Goal: Transaction & Acquisition: Purchase product/service

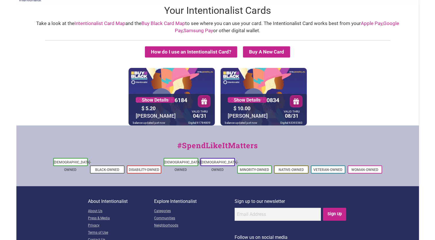
scroll to position [18, 0]
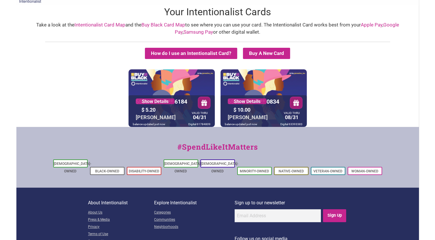
click at [142, 26] on link "Buy Black Card Map" at bounding box center [164, 25] width 44 height 6
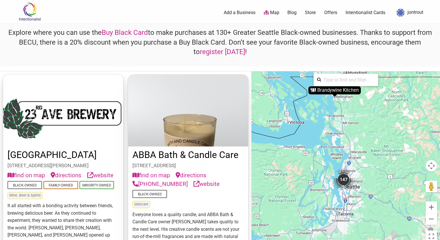
click at [338, 81] on input "search" at bounding box center [348, 79] width 54 height 11
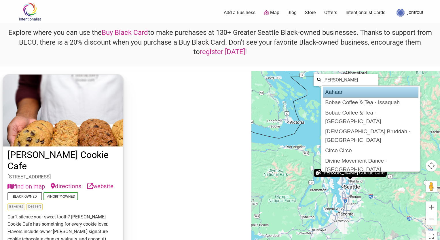
click at [339, 93] on div "Aahaar" at bounding box center [371, 92] width 96 height 11
type input "Aahaar"
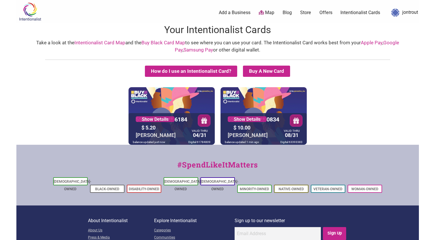
scroll to position [18, 0]
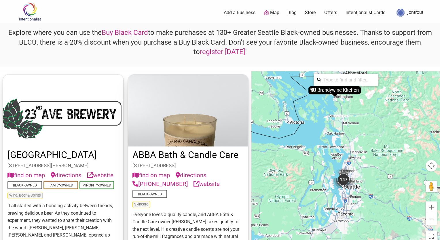
click at [275, 12] on link "Map" at bounding box center [272, 12] width 16 height 7
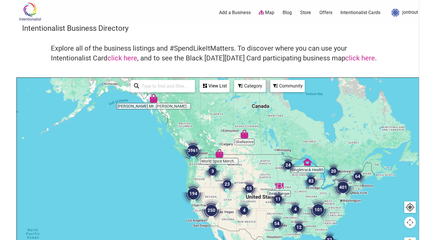
click at [295, 87] on div "Community" at bounding box center [287, 86] width 33 height 11
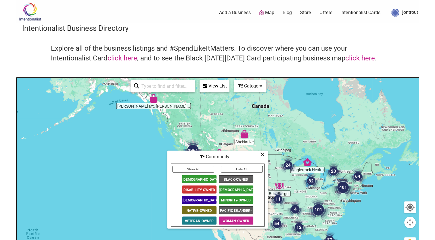
click at [179, 87] on input "search" at bounding box center [165, 86] width 52 height 11
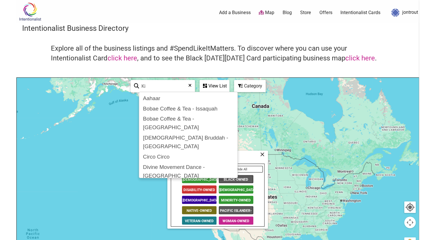
type input "K"
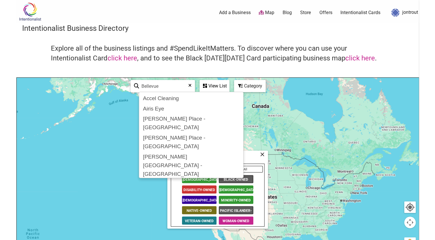
click at [147, 217] on div "Asian Family Market - Bellevue" at bounding box center [192, 227] width 102 height 20
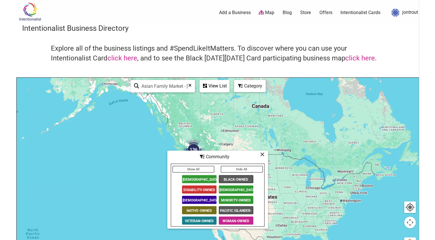
type input "Asian Family Market - Bellevue"
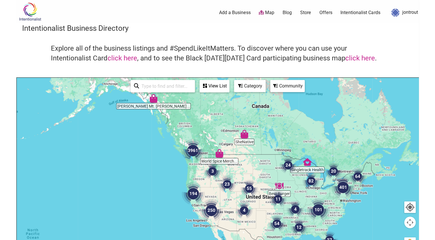
click at [254, 87] on div "Category" at bounding box center [250, 86] width 31 height 11
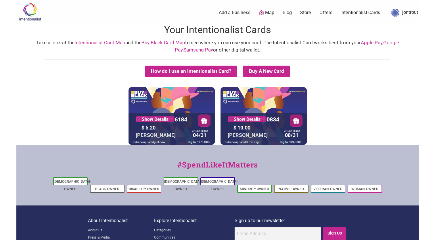
scroll to position [18, 0]
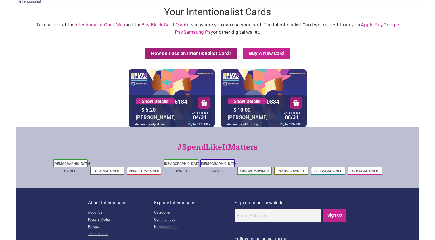
click at [212, 53] on button "How do I use an Intentionalist Card?" at bounding box center [191, 53] width 92 height 11
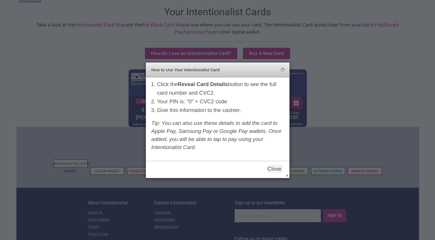
click at [109, 69] on div at bounding box center [217, 120] width 435 height 240
click at [283, 70] on button "Close" at bounding box center [283, 70] width 5 height 5
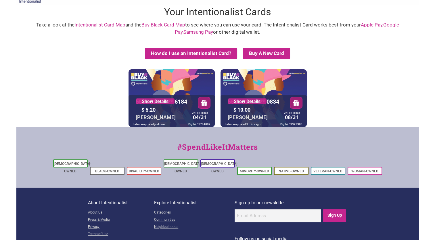
click at [104, 25] on link "Intentionalist Card Map" at bounding box center [100, 25] width 51 height 6
click at [89, 24] on link "Intentionalist Card Map" at bounding box center [100, 25] width 51 height 6
click at [86, 26] on link "Intentionalist Card Map" at bounding box center [100, 25] width 51 height 6
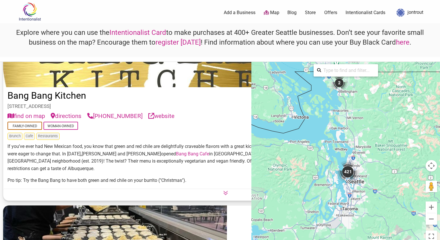
scroll to position [2893, 0]
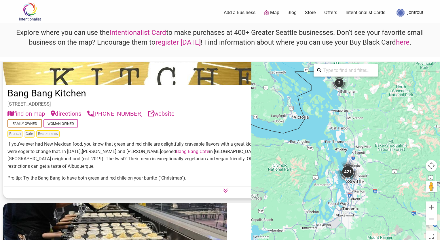
click at [223, 193] on icon at bounding box center [225, 190] width 5 height 5
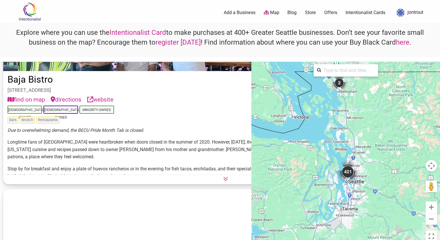
scroll to position [2354, 0]
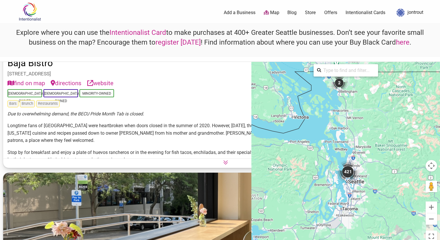
click at [223, 165] on icon at bounding box center [225, 162] width 5 height 5
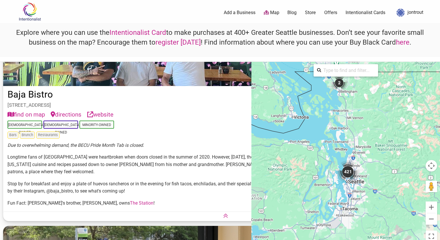
scroll to position [2327, 0]
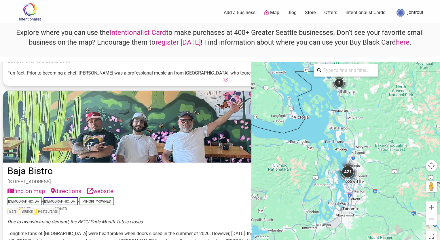
scroll to position [2243, 0]
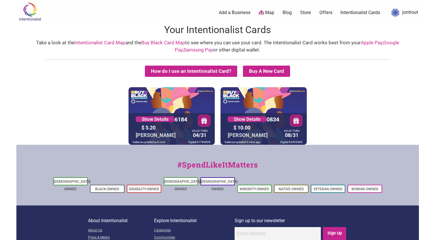
scroll to position [18, 0]
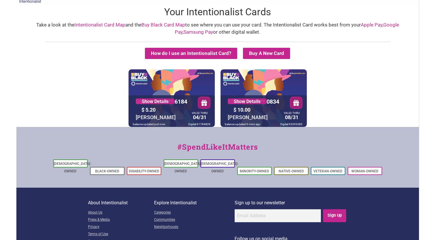
click at [144, 26] on link "Buy Black Card Map" at bounding box center [164, 25] width 44 height 6
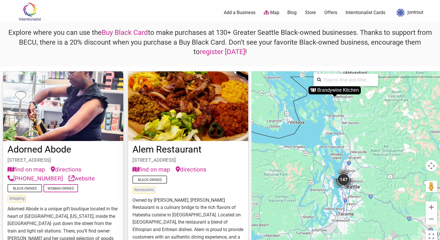
scroll to position [182, 0]
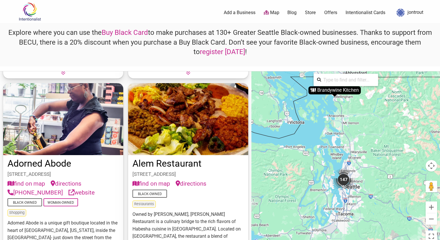
click at [191, 117] on img at bounding box center [188, 119] width 120 height 72
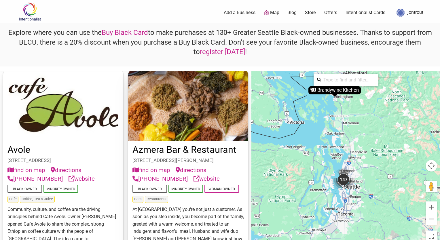
scroll to position [765, 0]
click at [63, 102] on img at bounding box center [63, 106] width 120 height 72
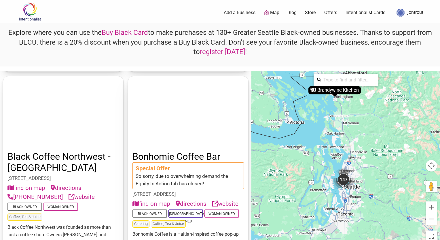
scroll to position [1710, 0]
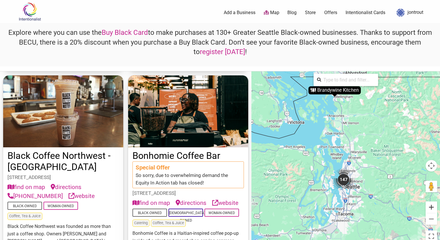
click at [428, 207] on button "Zoom in" at bounding box center [431, 207] width 12 height 12
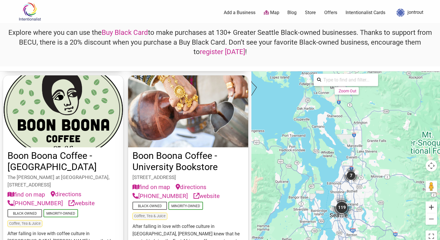
scroll to position [1331, 0]
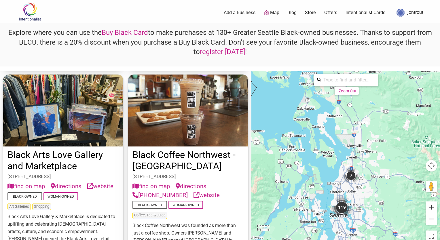
click at [428, 207] on button "Zoom in" at bounding box center [431, 207] width 12 height 12
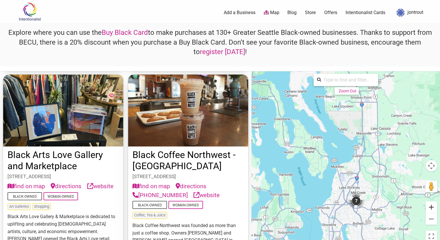
scroll to position [3, 0]
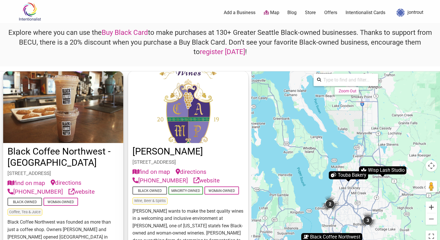
click at [428, 207] on button "Zoom in" at bounding box center [431, 207] width 12 height 12
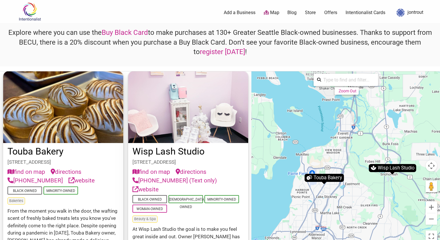
drag, startPoint x: 397, startPoint y: 200, endPoint x: 366, endPoint y: 176, distance: 39.0
click at [366, 176] on div "To activate drag with keyboard, press Alt + Enter. Once in keyboard drag state,…" at bounding box center [345, 158] width 188 height 174
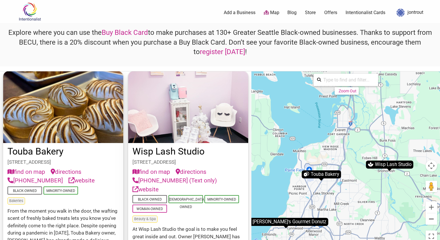
click at [430, 217] on button "Zoom out" at bounding box center [431, 219] width 12 height 12
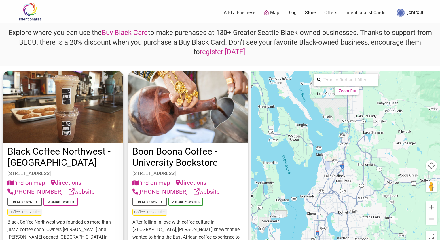
scroll to position [1520, 0]
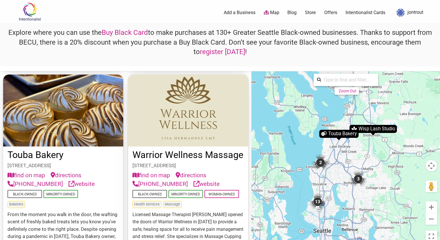
drag, startPoint x: 363, startPoint y: 230, endPoint x: 373, endPoint y: 184, distance: 48.0
click at [373, 184] on div "To activate drag with keyboard, press Alt + Enter. Once in keyboard drag state,…" at bounding box center [345, 158] width 188 height 174
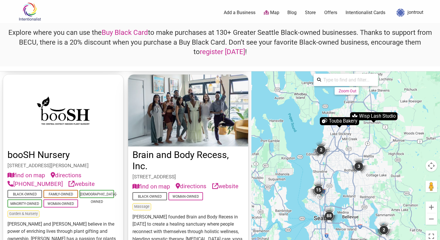
scroll to position [9673, 0]
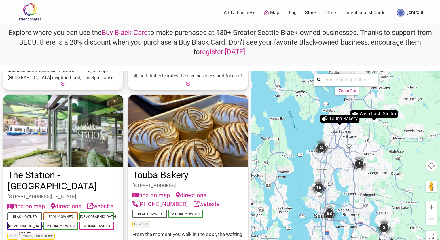
drag, startPoint x: 340, startPoint y: 220, endPoint x: 344, endPoint y: 180, distance: 40.2
click at [344, 180] on div "To activate drag with keyboard, press Alt + Enter. Once in keyboard drag state,…" at bounding box center [345, 158] width 188 height 174
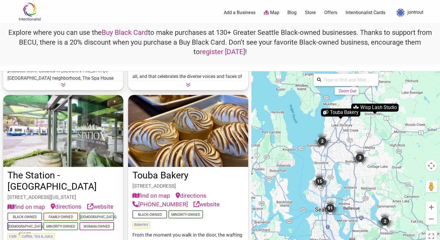
drag, startPoint x: 338, startPoint y: 214, endPoint x: 344, endPoint y: 176, distance: 38.7
click at [344, 176] on div "To activate drag with keyboard, press Alt + Enter. Once in keyboard drag state,…" at bounding box center [345, 158] width 188 height 174
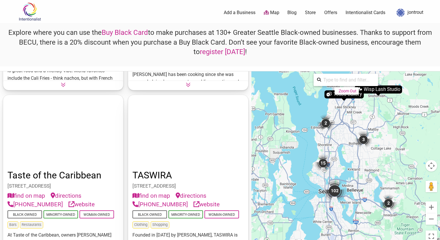
scroll to position [10811, 0]
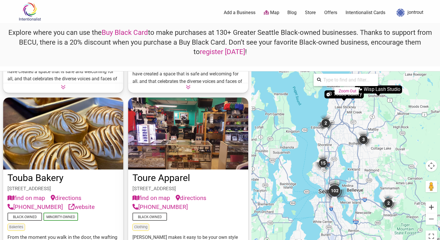
click at [432, 208] on button "Zoom in" at bounding box center [431, 207] width 12 height 12
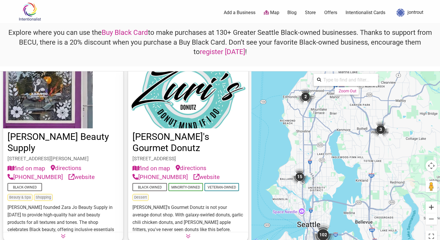
scroll to position [6843, 0]
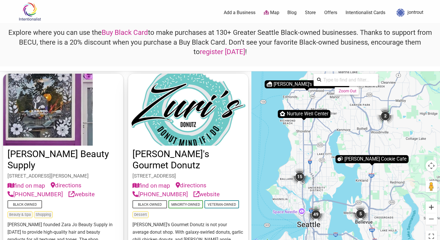
click at [432, 208] on button "Zoom in" at bounding box center [431, 207] width 12 height 12
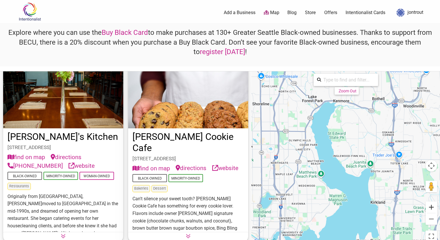
scroll to position [1155, 0]
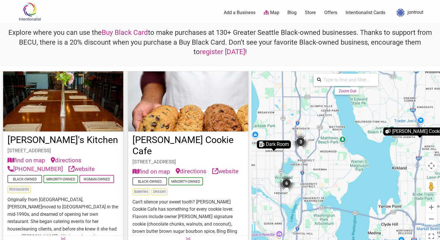
drag, startPoint x: 347, startPoint y: 230, endPoint x: 383, endPoint y: 158, distance: 80.0
click at [383, 158] on div "To activate drag with keyboard, press Alt + Enter. Once in keyboard drag state,…" at bounding box center [345, 158] width 188 height 174
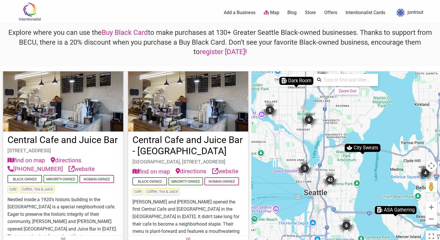
scroll to position [4568, 0]
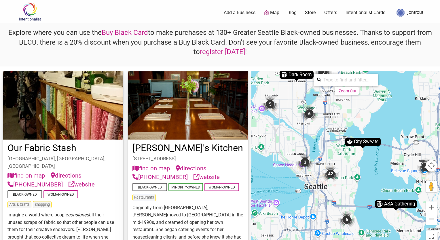
drag, startPoint x: 368, startPoint y: 197, endPoint x: 371, endPoint y: 148, distance: 49.0
click at [371, 148] on div "To activate drag with keyboard, press Alt + Enter. Once in keyboard drag state,…" at bounding box center [345, 158] width 188 height 174
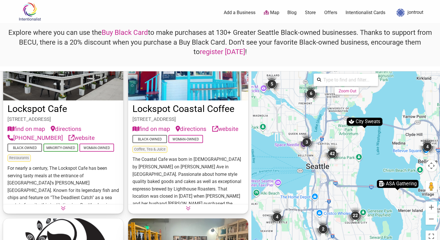
scroll to position [5666, 0]
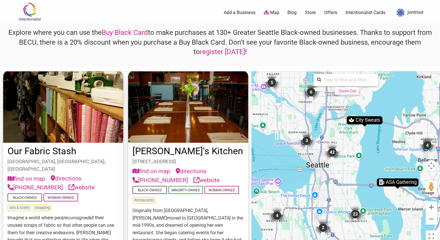
drag, startPoint x: 368, startPoint y: 173, endPoint x: 369, endPoint y: 144, distance: 28.5
click at [369, 144] on div "To activate drag with keyboard, press Alt + Enter. Once in keyboard drag state,…" at bounding box center [345, 158] width 188 height 174
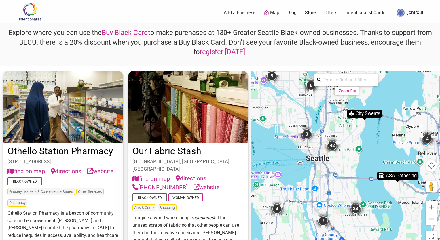
scroll to position [5856, 0]
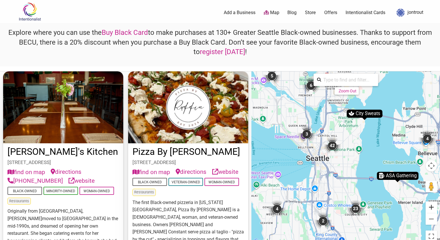
click at [429, 207] on button "Zoom in" at bounding box center [431, 207] width 12 height 12
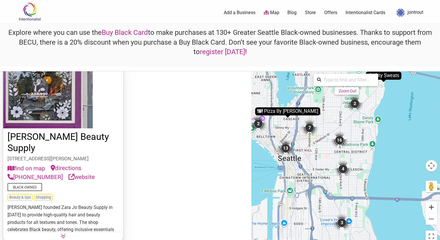
scroll to position [2862, 0]
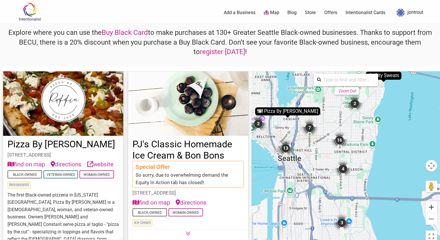
click at [429, 207] on button "Zoom in" at bounding box center [431, 207] width 12 height 12
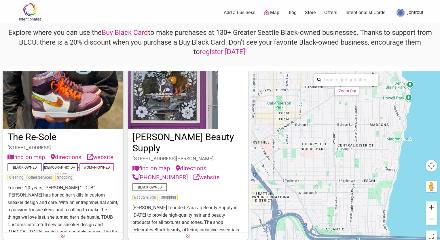
scroll to position [1724, 0]
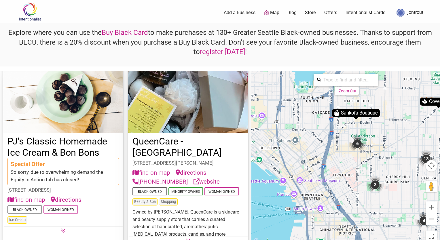
drag, startPoint x: 318, startPoint y: 171, endPoint x: 404, endPoint y: 205, distance: 92.0
click at [404, 205] on div "To activate drag with keyboard, press Alt + Enter. Once in keyboard drag state,…" at bounding box center [345, 158] width 188 height 174
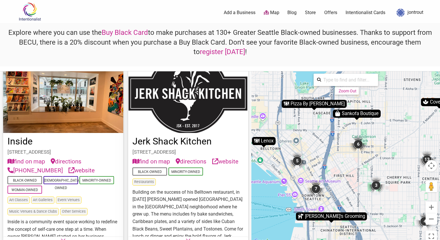
scroll to position [2483, 0]
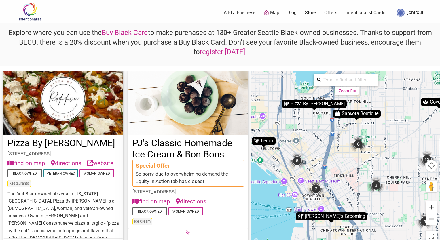
click at [431, 207] on button "Zoom in" at bounding box center [431, 207] width 12 height 12
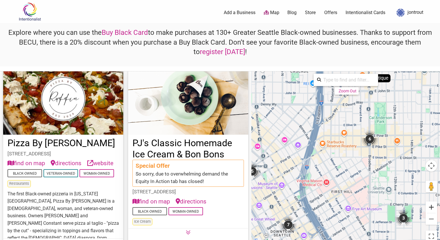
scroll to position [1345, 0]
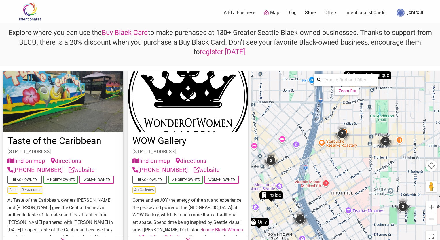
click at [59, 95] on img at bounding box center [63, 96] width 120 height 72
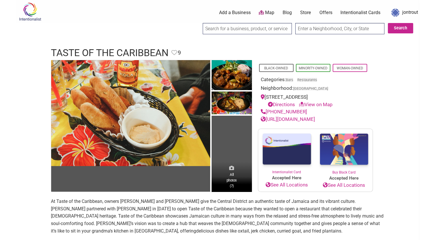
click at [231, 176] on span "All photos (7)" at bounding box center [232, 180] width 10 height 16
click at [266, 29] on input "search" at bounding box center [247, 28] width 89 height 11
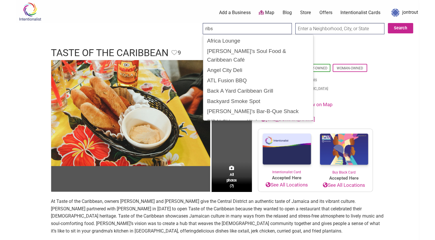
type input "ribs"
click at [197, 23] on input "Search" at bounding box center [208, 29] width 22 height 12
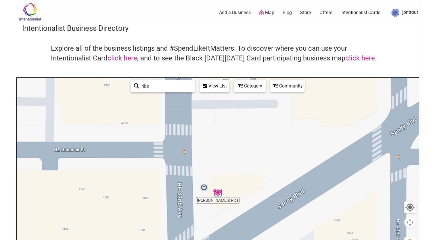
click at [218, 193] on img "Reo's Ribs" at bounding box center [218, 192] width 9 height 9
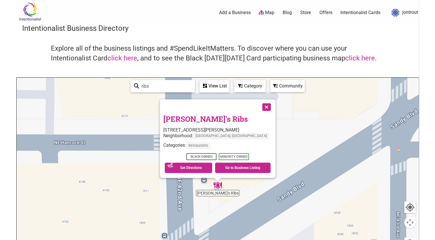
click at [209, 126] on div "Reo's Ribs 4211 NE Sandy Blvd, Portland, OR 97213 Neighborhood: Portland, OR Ca…" at bounding box center [217, 144] width 109 height 61
click at [236, 167] on link "Go to Business Listing" at bounding box center [243, 168] width 56 height 10
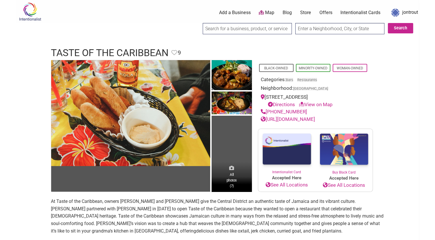
click at [231, 175] on span "All photos (7)" at bounding box center [232, 180] width 10 height 16
click at [231, 168] on icon at bounding box center [231, 167] width 5 height 5
click at [312, 104] on link "View on Map" at bounding box center [316, 105] width 34 height 6
click at [228, 28] on input "search" at bounding box center [247, 28] width 89 height 11
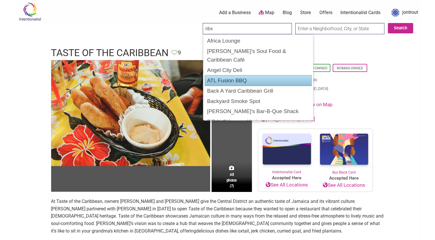
click at [261, 75] on div "ATL Fusion BBQ" at bounding box center [258, 80] width 107 height 11
type input "ATL Fusion BBQ"
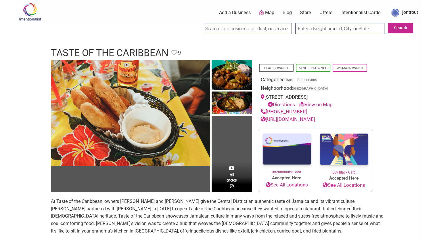
click at [219, 29] on input "search" at bounding box center [247, 28] width 89 height 11
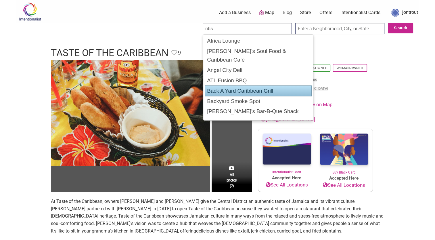
click at [251, 85] on div "Back A Yard Caribbean Grill" at bounding box center [258, 90] width 107 height 11
type input "Back A Yard Caribbean Grill"
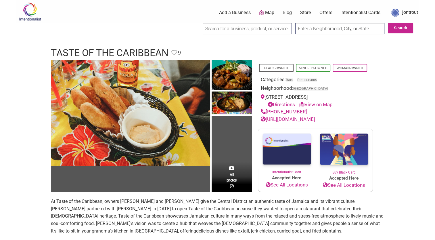
click at [222, 31] on input "search" at bounding box center [247, 28] width 89 height 11
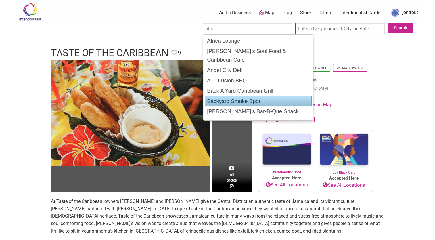
click at [241, 96] on div "Backyard Smoke Spot" at bounding box center [258, 101] width 107 height 11
type input "Backyard Smoke Spot"
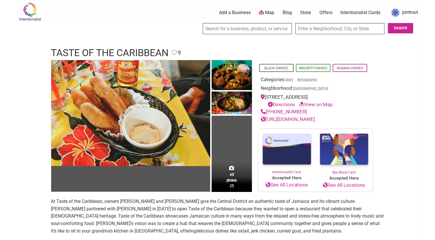
click at [224, 31] on input "search" at bounding box center [247, 28] width 89 height 11
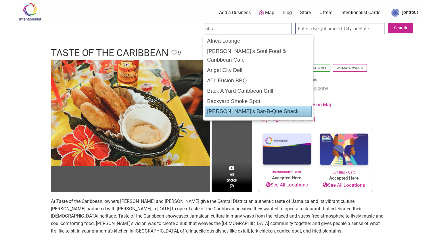
click at [245, 106] on div "[PERSON_NAME]'s Bar-B-Que Shack" at bounding box center [258, 111] width 107 height 11
type input "[PERSON_NAME]'s Bar-B-Que Shack"
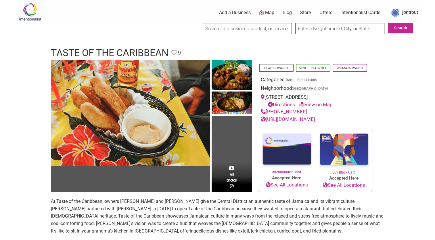
click at [231, 31] on input "search" at bounding box center [247, 28] width 89 height 11
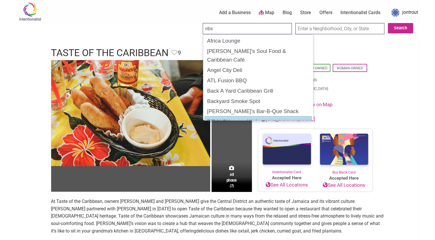
click at [239, 116] on div "BIBA! CHamoru Kitchen" at bounding box center [258, 121] width 107 height 11
type input "BIBA! CHamoru Kitchen"
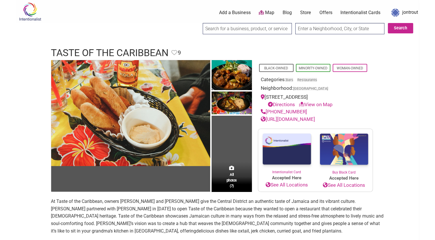
click at [335, 30] on input "text" at bounding box center [340, 28] width 89 height 11
type input "seattle"
click at [398, 29] on button "Search" at bounding box center [400, 28] width 25 height 10
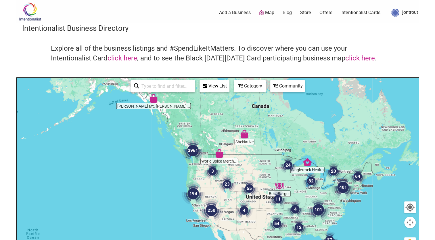
click at [194, 162] on img "3961" at bounding box center [193, 150] width 23 height 23
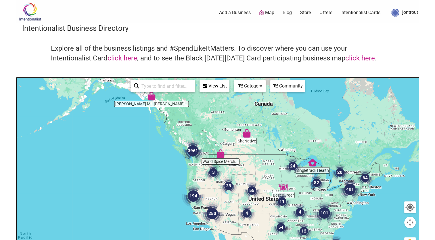
click at [194, 162] on img "3961" at bounding box center [193, 150] width 23 height 23
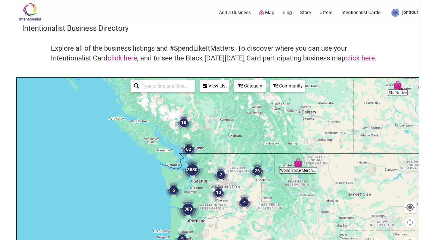
click at [191, 183] on div "To navigate, press the arrow keys." at bounding box center [218, 190] width 402 height 224
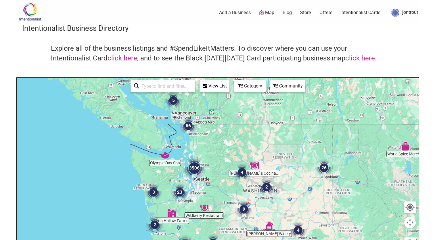
click at [198, 181] on div "To navigate, press the arrow keys." at bounding box center [218, 190] width 402 height 224
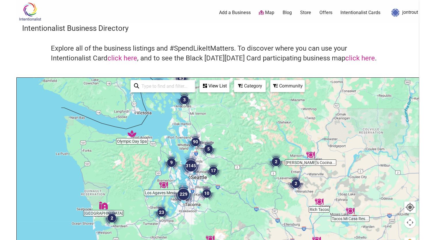
click at [192, 175] on img "3145" at bounding box center [191, 165] width 23 height 23
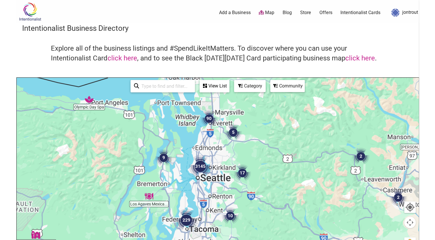
click at [192, 175] on img "3145" at bounding box center [200, 166] width 23 height 23
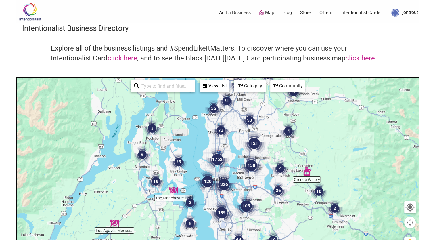
click at [221, 173] on div "To navigate, press the arrow keys." at bounding box center [218, 190] width 402 height 224
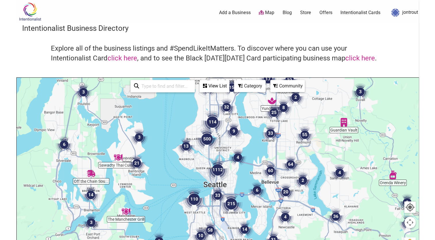
click at [220, 183] on div "To navigate, press the arrow keys." at bounding box center [218, 190] width 402 height 224
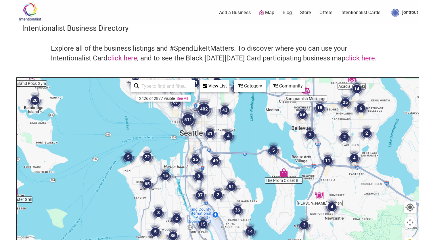
drag, startPoint x: 224, startPoint y: 211, endPoint x: 205, endPoint y: 154, distance: 60.2
click at [205, 154] on div "To navigate, press the arrow keys." at bounding box center [218, 190] width 402 height 224
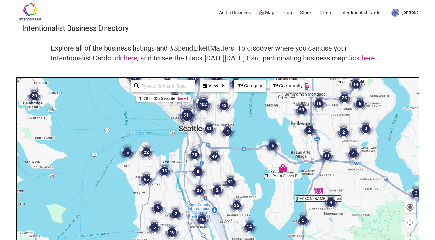
click at [200, 162] on img "25" at bounding box center [194, 154] width 17 height 17
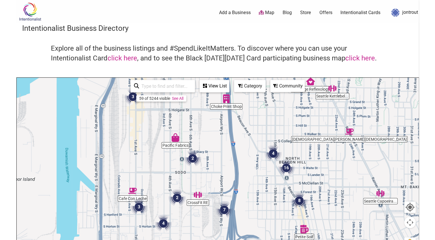
drag, startPoint x: 240, startPoint y: 152, endPoint x: 201, endPoint y: 129, distance: 44.8
click at [201, 129] on div "To navigate, press the arrow keys." at bounding box center [218, 190] width 402 height 224
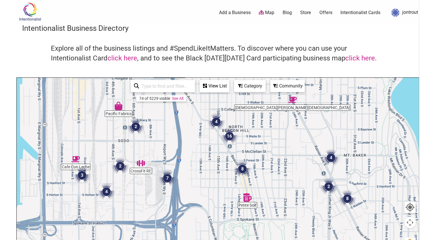
drag, startPoint x: 261, startPoint y: 174, endPoint x: 202, endPoint y: 147, distance: 65.5
click at [202, 147] on div "To navigate, press the arrow keys." at bounding box center [218, 190] width 402 height 224
click at [170, 87] on input "search" at bounding box center [165, 86] width 52 height 11
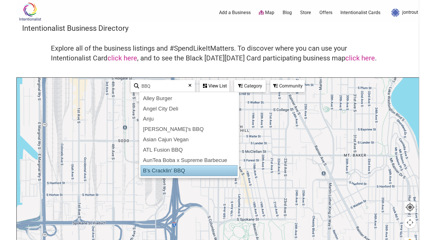
click at [162, 170] on div "B's Cracklin' BBQ" at bounding box center [189, 170] width 97 height 11
type input "B's Cracklin' BBQ"
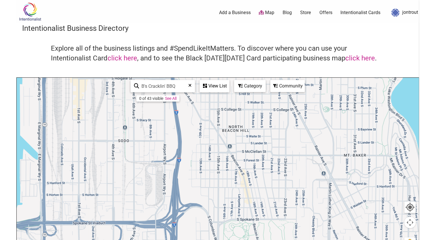
click at [162, 170] on div "To navigate, press the arrow keys." at bounding box center [218, 190] width 402 height 224
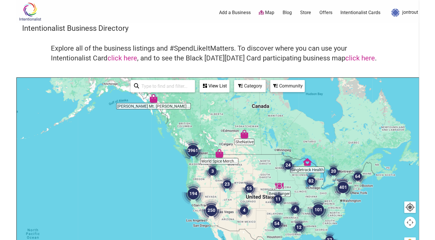
click at [174, 87] on input "search" at bounding box center [165, 86] width 52 height 11
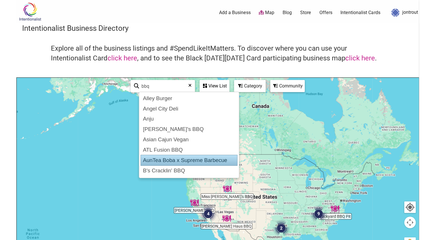
click at [186, 156] on div "AunTea Boba x Supreme Barbecue" at bounding box center [189, 160] width 97 height 11
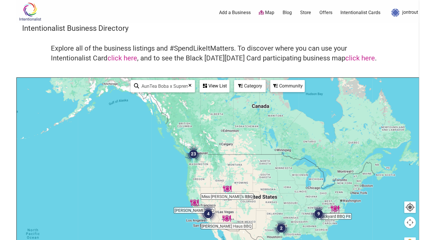
type input "AunTea Boba x Supreme Barbecue"
click at [186, 156] on img "23" at bounding box center [193, 153] width 17 height 17
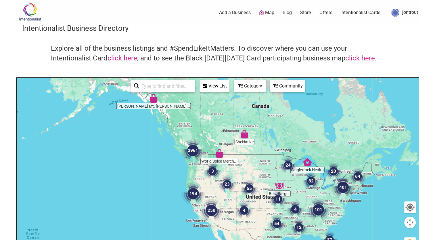
click at [153, 87] on input "search" at bounding box center [165, 86] width 52 height 11
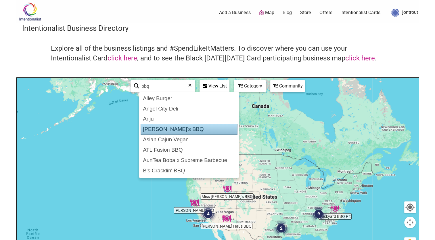
click at [168, 126] on div "[PERSON_NAME]'s BBQ" at bounding box center [189, 129] width 97 height 11
type input "[PERSON_NAME]'s BBQ"
click at [168, 126] on div at bounding box center [218, 190] width 402 height 224
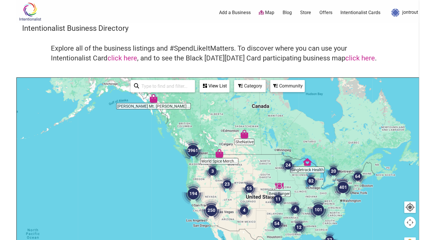
click at [155, 87] on input "search" at bounding box center [165, 86] width 52 height 11
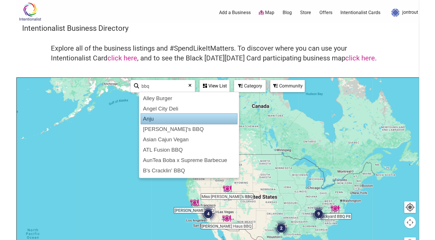
click at [156, 118] on div "Anju" at bounding box center [189, 118] width 97 height 11
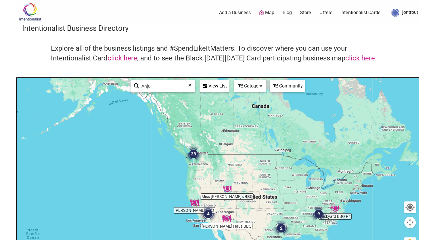
type input "Anju"
click at [156, 118] on div at bounding box center [218, 190] width 402 height 224
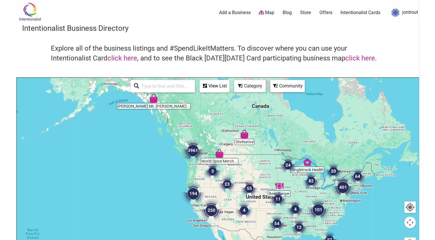
click at [153, 88] on input "search" at bounding box center [165, 86] width 52 height 11
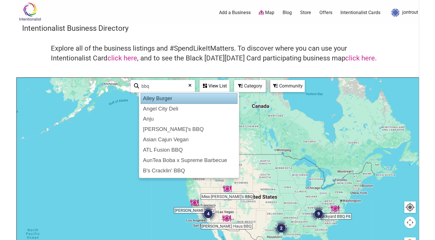
click at [172, 99] on div "Alley Burger" at bounding box center [189, 98] width 97 height 11
type input "Alley Burger"
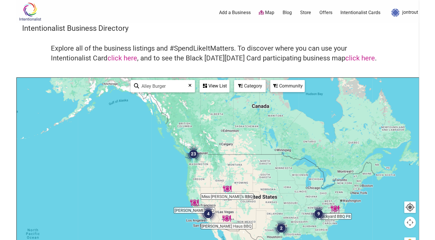
click at [172, 99] on div at bounding box center [218, 190] width 402 height 224
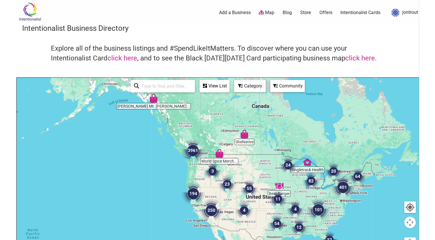
click at [154, 87] on input "search" at bounding box center [165, 86] width 52 height 11
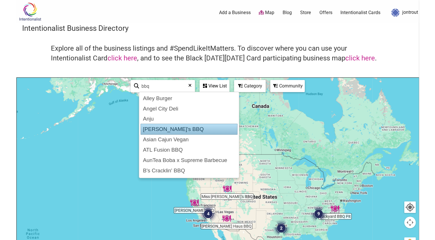
click at [172, 129] on div "Anna's BBQ" at bounding box center [189, 129] width 97 height 11
type input "Anna's BBQ"
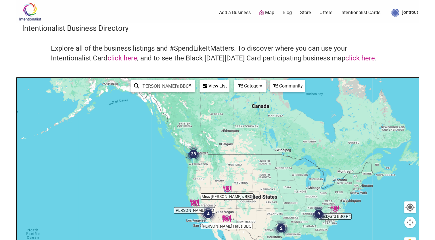
click at [172, 129] on div at bounding box center [218, 190] width 402 height 224
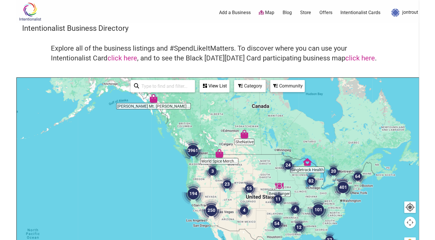
click at [158, 89] on input "search" at bounding box center [165, 86] width 52 height 11
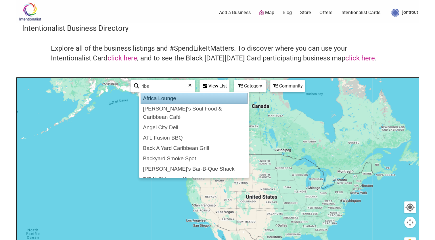
click at [157, 99] on div "Africa Lounge" at bounding box center [194, 98] width 107 height 11
type input "Africa Lounge"
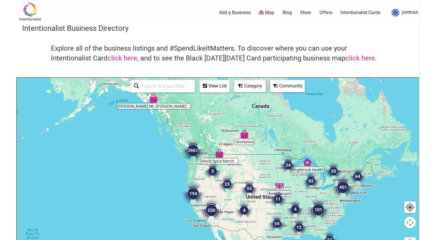
click at [194, 164] on div at bounding box center [218, 190] width 402 height 224
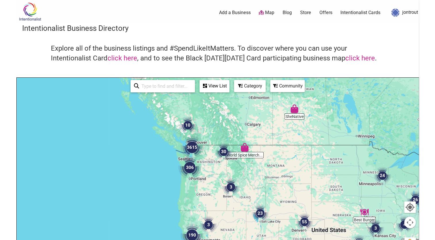
click at [194, 156] on img "3615" at bounding box center [192, 147] width 23 height 23
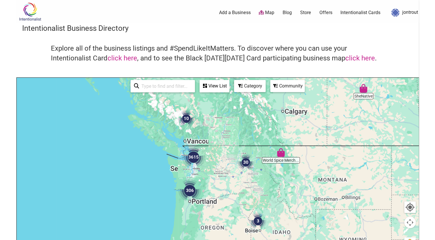
click at [194, 156] on img "3615" at bounding box center [193, 157] width 23 height 23
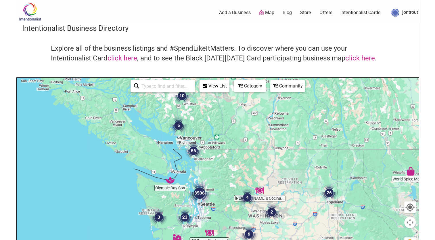
click at [201, 207] on div "To navigate, press the arrow keys." at bounding box center [218, 190] width 402 height 224
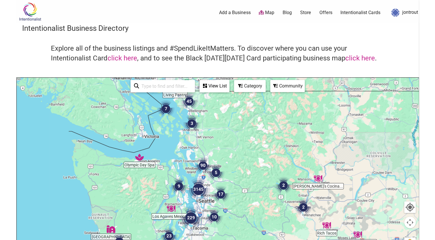
click at [207, 201] on img "3145" at bounding box center [198, 189] width 23 height 23
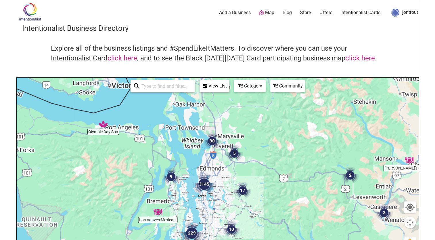
click at [207, 201] on div "To navigate, press the arrow keys." at bounding box center [218, 190] width 402 height 224
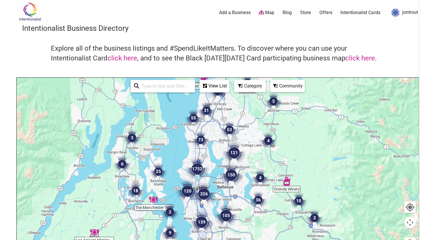
click at [198, 200] on img "326" at bounding box center [204, 193] width 23 height 23
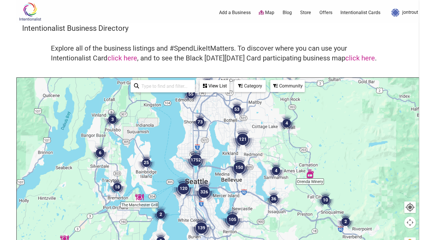
click at [198, 200] on div "To navigate, press the arrow keys." at bounding box center [218, 190] width 402 height 224
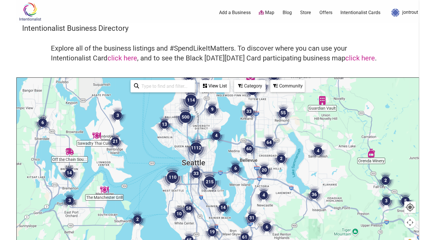
click at [195, 187] on div "To navigate, press the arrow keys." at bounding box center [218, 190] width 402 height 224
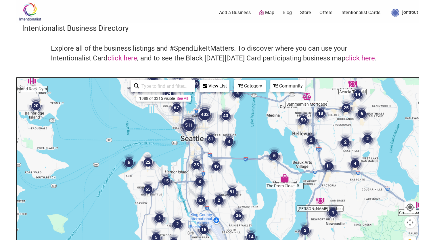
click at [197, 149] on div "To navigate, press the arrow keys." at bounding box center [218, 190] width 402 height 224
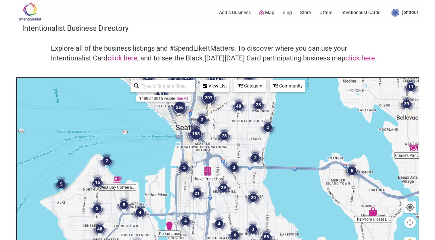
click at [236, 208] on div "To navigate, press the arrow keys." at bounding box center [218, 190] width 402 height 224
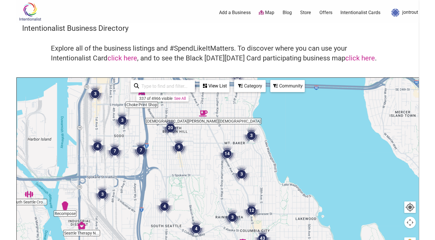
drag, startPoint x: 247, startPoint y: 203, endPoint x: 208, endPoint y: 159, distance: 58.9
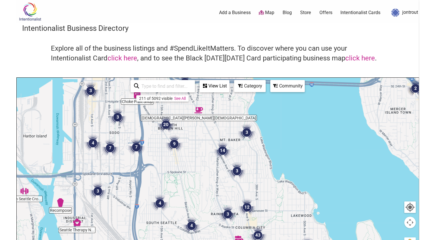
click at [223, 150] on img "14" at bounding box center [222, 150] width 17 height 17
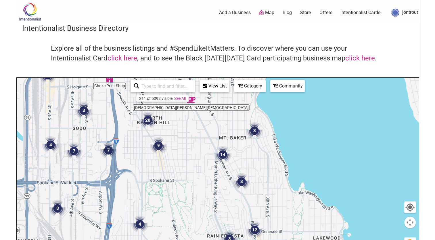
click at [223, 150] on img "14" at bounding box center [222, 154] width 17 height 17
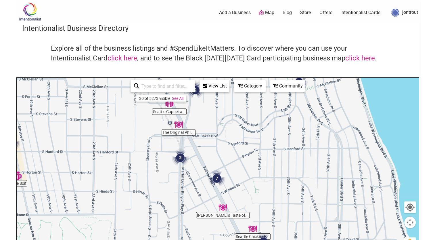
drag, startPoint x: 245, startPoint y: 191, endPoint x: 221, endPoint y: 146, distance: 51.5
click at [221, 146] on div "To navigate, press the arrow keys." at bounding box center [218, 190] width 402 height 224
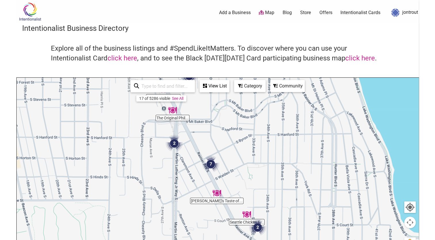
click at [175, 144] on img "2" at bounding box center [174, 143] width 17 height 17
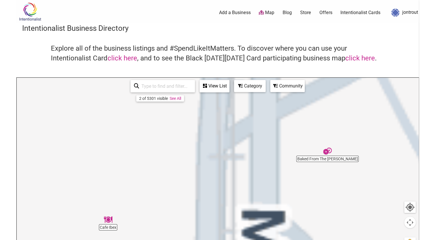
click at [175, 144] on div "To navigate, press the arrow keys." at bounding box center [218, 190] width 402 height 224
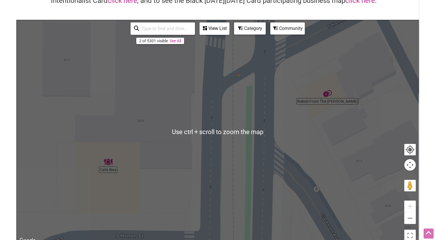
scroll to position [58, 0]
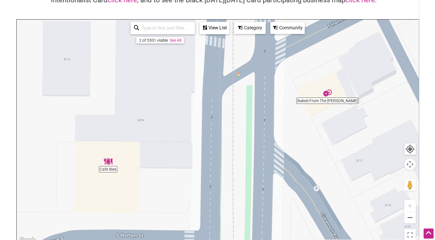
click at [412, 218] on button "Zoom out" at bounding box center [411, 218] width 12 height 12
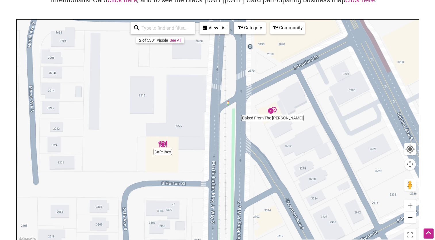
click at [412, 218] on button "Zoom out" at bounding box center [411, 218] width 12 height 12
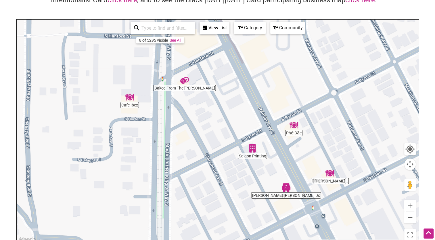
drag, startPoint x: 379, startPoint y: 189, endPoint x: 299, endPoint y: 136, distance: 95.7
click at [299, 136] on div "To navigate, press the arrow keys." at bounding box center [218, 132] width 402 height 224
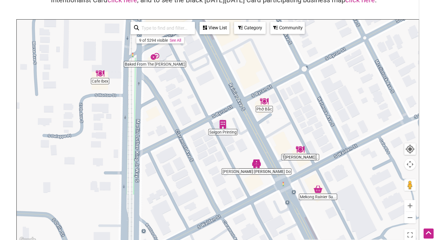
drag, startPoint x: 357, startPoint y: 180, endPoint x: 324, endPoint y: 118, distance: 70.0
click at [324, 118] on div "To navigate, press the arrow keys." at bounding box center [218, 132] width 402 height 224
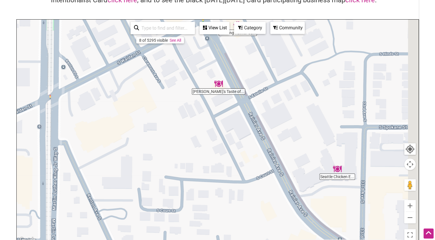
drag, startPoint x: 357, startPoint y: 162, endPoint x: 312, endPoint y: 66, distance: 106.0
click at [312, 66] on div "To navigate, press the arrow keys." at bounding box center [218, 132] width 402 height 224
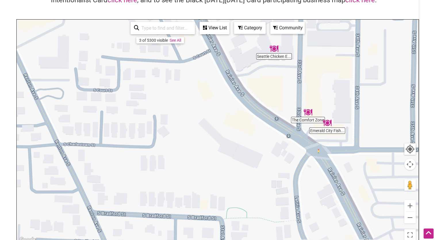
drag, startPoint x: 364, startPoint y: 123, endPoint x: 321, endPoint y: 69, distance: 69.1
click at [321, 69] on div "To navigate, press the arrow keys." at bounding box center [218, 132] width 402 height 224
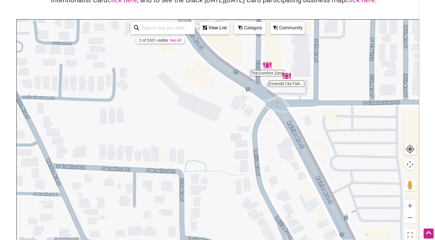
drag, startPoint x: 356, startPoint y: 89, endPoint x: 307, endPoint y: 44, distance: 66.6
click at [307, 44] on div "To navigate, press the arrow keys." at bounding box center [218, 132] width 402 height 224
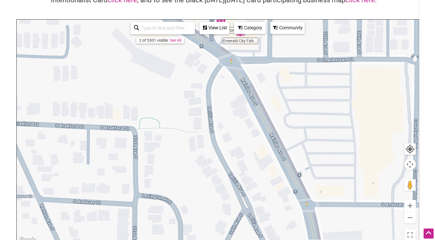
drag, startPoint x: 331, startPoint y: 128, endPoint x: 257, endPoint y: 32, distance: 121.4
click at [257, 32] on div "Emerald City Fish... The Comfort Zone To navigate, press the arrow keys. Use ct…" at bounding box center [218, 132] width 402 height 224
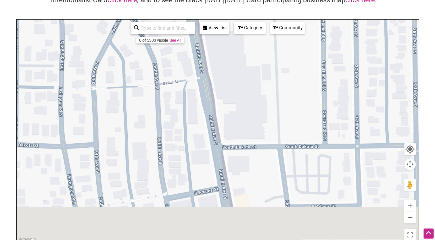
drag, startPoint x: 268, startPoint y: 144, endPoint x: 244, endPoint y: 43, distance: 104.6
click at [244, 43] on div "To navigate, press the arrow keys." at bounding box center [218, 132] width 402 height 224
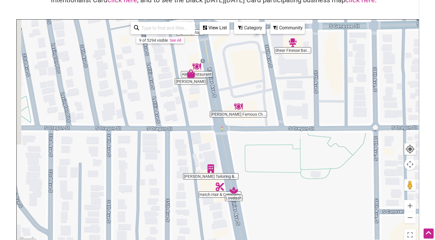
drag, startPoint x: 228, startPoint y: 104, endPoint x: 241, endPoint y: 56, distance: 50.1
click at [241, 56] on div "To navigate, press the arrow keys." at bounding box center [218, 132] width 402 height 224
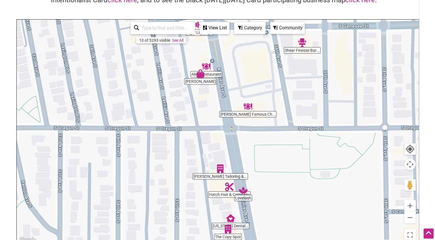
drag, startPoint x: 245, startPoint y: 62, endPoint x: 276, endPoint y: 133, distance: 78.1
click at [276, 133] on div "To navigate, press the arrow keys." at bounding box center [218, 132] width 402 height 224
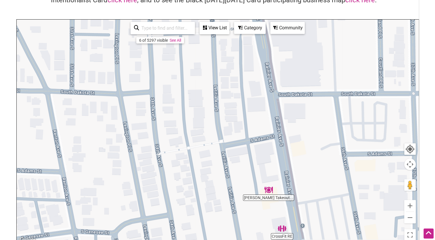
drag, startPoint x: 294, startPoint y: 97, endPoint x: 315, endPoint y: 174, distance: 80.1
click at [315, 174] on div "To navigate, press the arrow keys." at bounding box center [218, 132] width 402 height 224
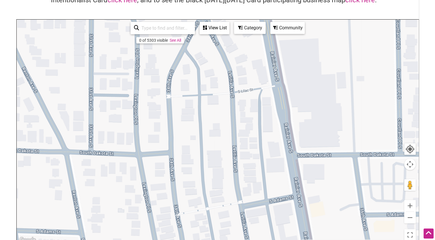
drag, startPoint x: 315, startPoint y: 174, endPoint x: 274, endPoint y: 83, distance: 99.7
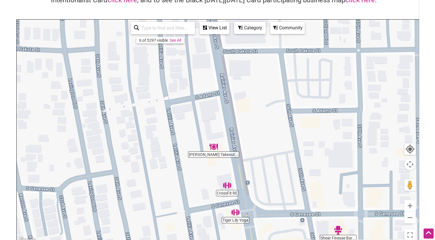
drag, startPoint x: 274, startPoint y: 83, endPoint x: 259, endPoint y: 182, distance: 99.2
click at [259, 182] on div "To navigate, press the arrow keys." at bounding box center [218, 132] width 402 height 224
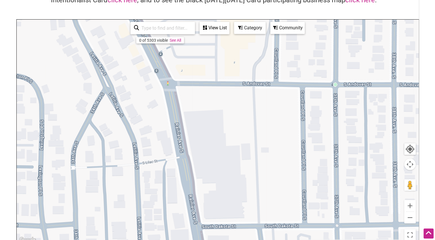
drag, startPoint x: 244, startPoint y: 144, endPoint x: 237, endPoint y: 239, distance: 95.8
click at [237, 239] on div "To navigate, press the arrow keys." at bounding box center [218, 132] width 402 height 224
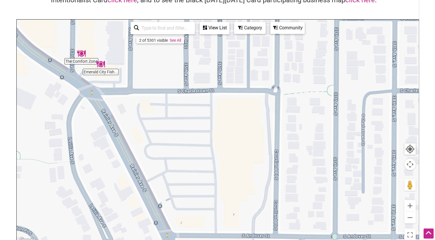
drag, startPoint x: 237, startPoint y: 239, endPoint x: 223, endPoint y: 255, distance: 20.8
click at [223, 182] on html "× Menu 0 Add a Business Map Blog Store Offers Intentionalist Cards Buy Black Ca…" at bounding box center [217, 62] width 435 height 240
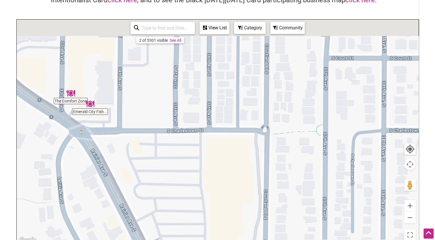
drag, startPoint x: 208, startPoint y: 177, endPoint x: 235, endPoint y: 255, distance: 81.9
click at [235, 182] on html "× Menu 0 Add a Business Map Blog Store Offers Intentionalist Cards Buy Black Ca…" at bounding box center [217, 62] width 435 height 240
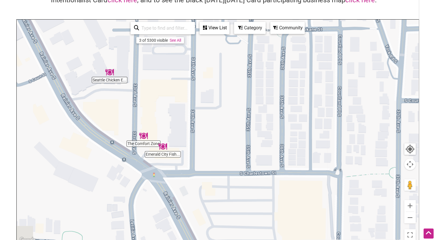
drag, startPoint x: 251, startPoint y: 189, endPoint x: 276, endPoint y: 81, distance: 111.1
click at [276, 81] on div "To navigate, press the arrow keys." at bounding box center [218, 132] width 402 height 224
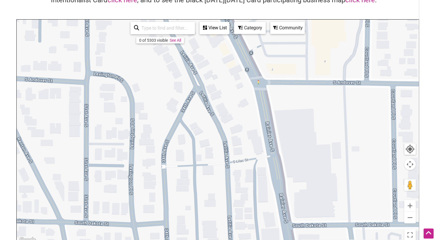
drag, startPoint x: 321, startPoint y: 161, endPoint x: 265, endPoint y: 65, distance: 110.6
click at [265, 65] on div "To navigate, press the arrow keys." at bounding box center [218, 132] width 402 height 224
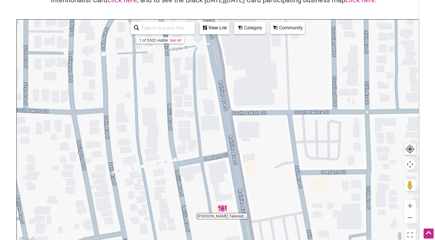
drag, startPoint x: 275, startPoint y: 173, endPoint x: 231, endPoint y: 58, distance: 123.1
click at [231, 58] on div "To navigate, press the arrow keys." at bounding box center [218, 132] width 402 height 224
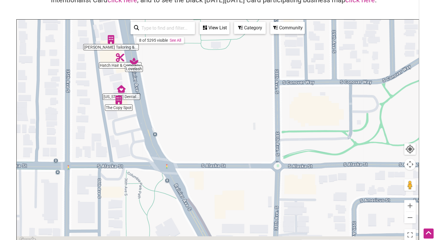
drag, startPoint x: 252, startPoint y: 160, endPoint x: 213, endPoint y: 64, distance: 103.1
click at [213, 64] on div "To navigate, press the arrow keys." at bounding box center [218, 132] width 402 height 224
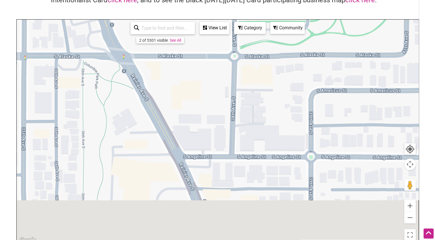
drag, startPoint x: 236, startPoint y: 148, endPoint x: 200, endPoint y: 49, distance: 106.0
click at [200, 49] on div "To navigate, press the arrow keys." at bounding box center [218, 132] width 402 height 224
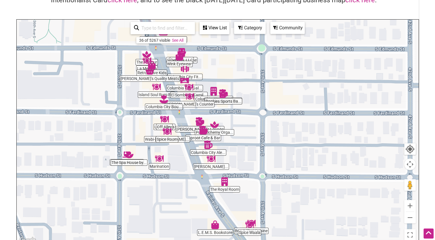
click at [152, 81] on div "To navigate, press the arrow keys." at bounding box center [218, 132] width 402 height 224
click at [410, 205] on button "Zoom in" at bounding box center [411, 206] width 12 height 12
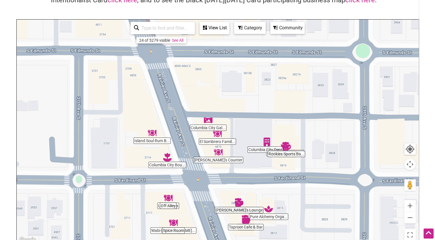
drag, startPoint x: 293, startPoint y: 67, endPoint x: 352, endPoint y: 163, distance: 112.7
click at [352, 163] on div "To navigate, press the arrow keys." at bounding box center [218, 132] width 402 height 224
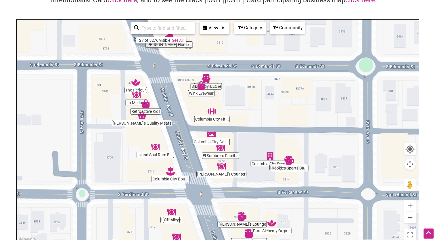
click at [142, 123] on div "To navigate, press the arrow keys." at bounding box center [218, 132] width 402 height 224
click at [142, 119] on img "Bob's Quality Meats" at bounding box center [142, 115] width 9 height 9
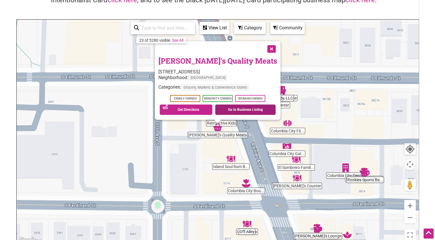
click at [241, 109] on link "Go to Business Listing" at bounding box center [245, 109] width 61 height 10
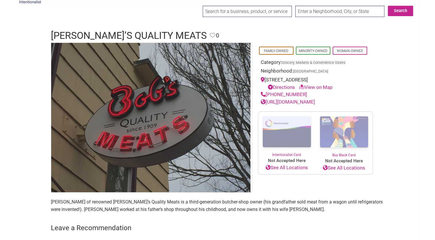
scroll to position [17, 0]
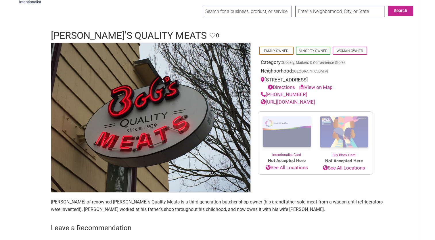
click at [236, 12] on input "search" at bounding box center [247, 11] width 89 height 11
type input "h"
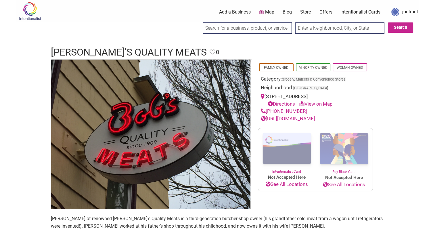
scroll to position [0, 0]
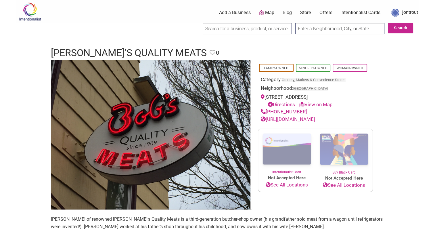
click at [248, 31] on input "search" at bounding box center [247, 28] width 89 height 11
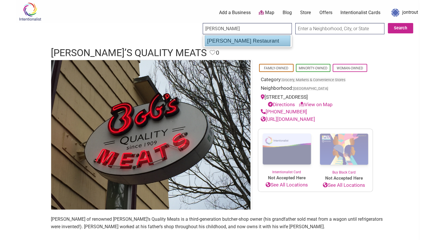
click at [245, 41] on div "[PERSON_NAME] Restaurant" at bounding box center [248, 40] width 86 height 11
type input "[PERSON_NAME] Restaurant"
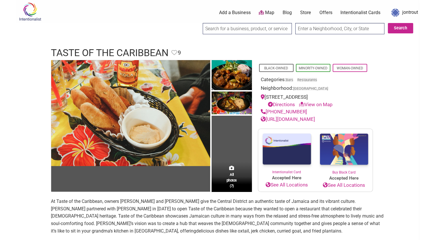
click at [247, 30] on input "search" at bounding box center [247, 28] width 89 height 11
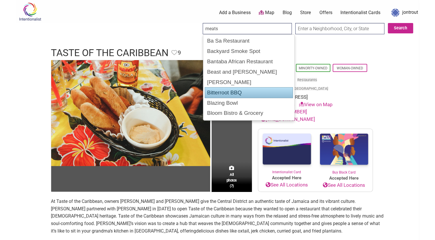
click at [226, 91] on div "Bitterroot BBQ" at bounding box center [249, 92] width 88 height 11
type input "Bitterroot BBQ"
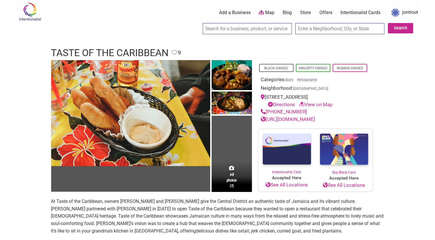
click at [225, 29] on input "search" at bounding box center [247, 28] width 89 height 11
type input "m"
click at [238, 28] on input "search" at bounding box center [247, 28] width 89 height 11
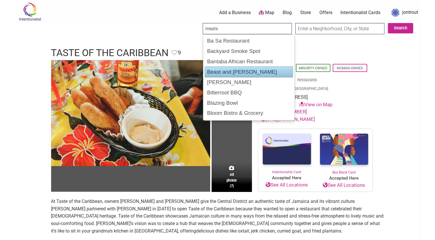
click at [258, 70] on div "Beast and Cleaver" at bounding box center [249, 71] width 88 height 11
type input "Beast and Cleaver"
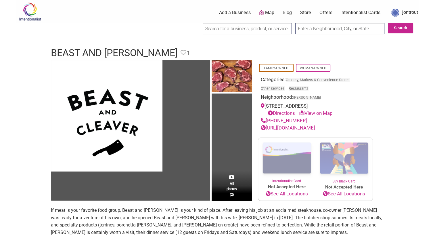
click at [226, 31] on input "search" at bounding box center [247, 28] width 89 height 11
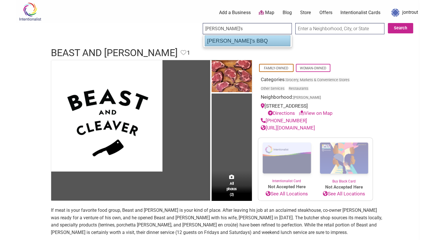
click at [216, 43] on div "Emma's BBQ" at bounding box center [248, 40] width 86 height 11
type input "Emma's BBQ"
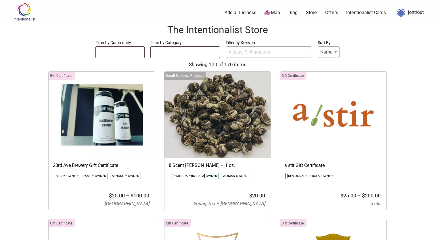
select select
click at [251, 54] on input "Filter by Keyword" at bounding box center [269, 52] width 86 height 12
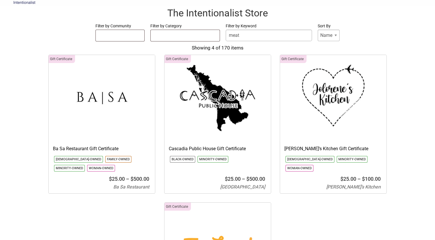
scroll to position [16, 0]
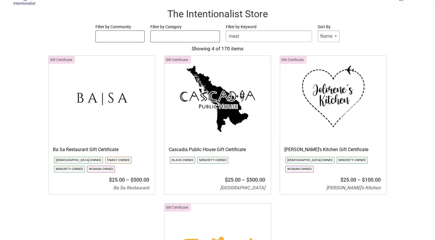
type input "meat"
click at [224, 113] on img at bounding box center [218, 99] width 106 height 86
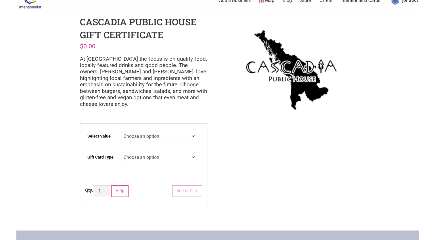
scroll to position [10, 0]
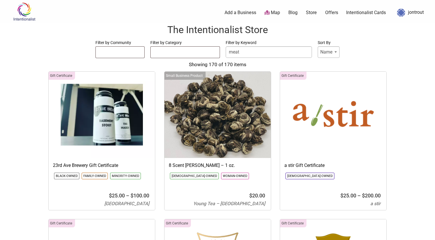
select select
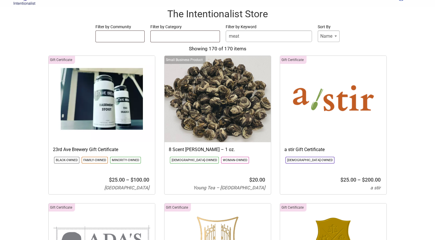
scroll to position [16, 0]
click at [252, 37] on input "meat" at bounding box center [269, 37] width 86 height 12
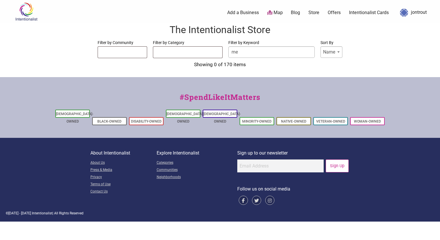
type input "m"
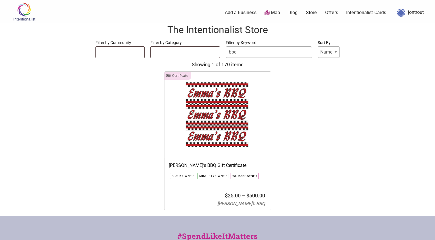
type input "bbq"
click at [211, 103] on img at bounding box center [218, 115] width 106 height 86
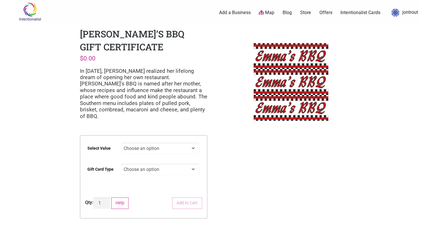
click at [193, 143] on select "Choose an option $25 $50 $100 $200 $500" at bounding box center [160, 148] width 78 height 11
click at [226, 158] on div "Intentionalist Spend like it matters 0 Add a Business Map Blog Store Offers Int…" at bounding box center [217, 193] width 403 height 387
click at [194, 164] on select "Choose an option Physical" at bounding box center [160, 169] width 78 height 11
click at [193, 143] on select "Choose an option $25 $50 $100 $200 $500" at bounding box center [160, 148] width 78 height 11
click at [121, 143] on select "Choose an option $25 $50 $100 $200 $500" at bounding box center [160, 148] width 78 height 11
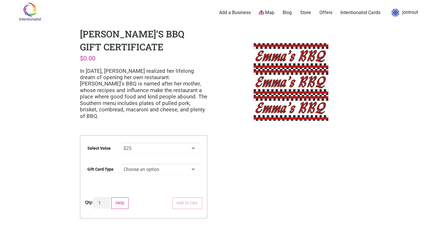
select select "$25"
click at [195, 164] on select "Choose an option Physical" at bounding box center [160, 169] width 78 height 11
select select "Physical"
click at [121, 164] on select "Choose an option Physical" at bounding box center [160, 169] width 78 height 11
select select "$25"
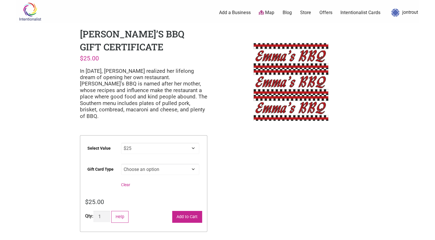
click at [188, 212] on button "Add to Cart" at bounding box center [187, 217] width 30 height 12
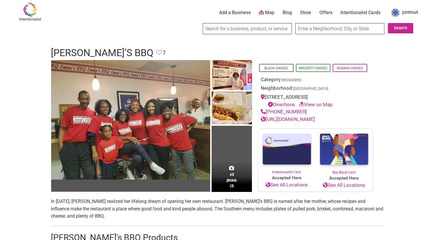
click at [297, 119] on link "https://m.facebook.com/emmasbbq1/?ref=content_filter" at bounding box center [288, 119] width 54 height 6
click at [236, 31] on input "search" at bounding box center [247, 28] width 89 height 11
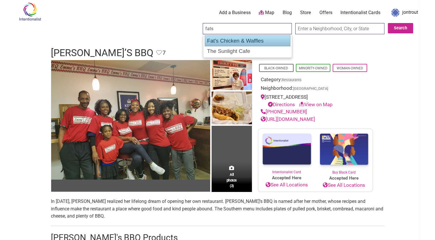
click at [231, 41] on div "Fat's Chicken & Waffles" at bounding box center [248, 40] width 86 height 11
type input "Fat's Chicken & Waffles"
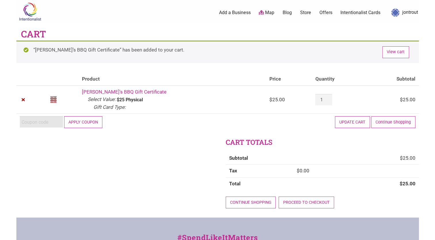
click at [56, 122] on input "Coupon:" at bounding box center [41, 121] width 43 height 11
paste input "JTROUT25"
type input "JTROUT25"
click at [89, 122] on button "Apply coupon" at bounding box center [83, 122] width 39 height 12
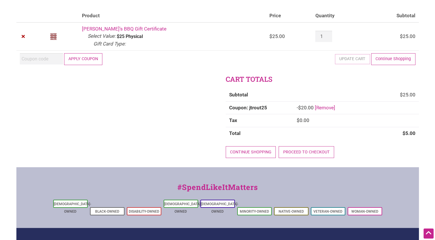
scroll to position [61, 0]
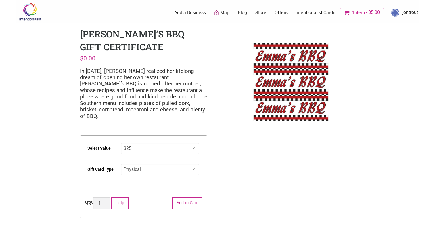
select select "$25"
select select "Physical"
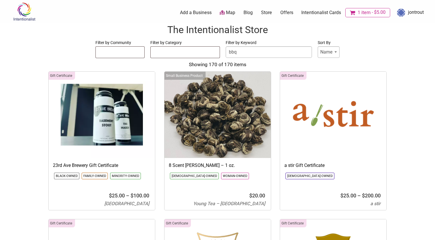
select select
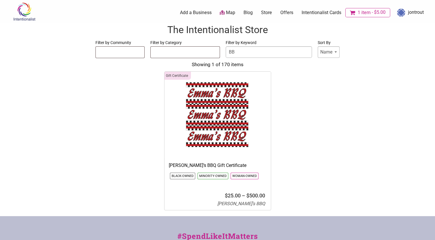
type input "B"
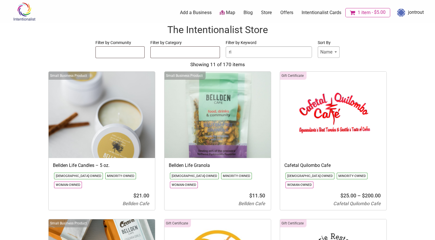
type input "r"
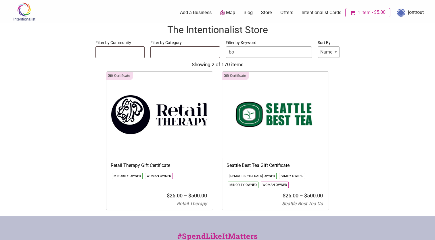
type input "b"
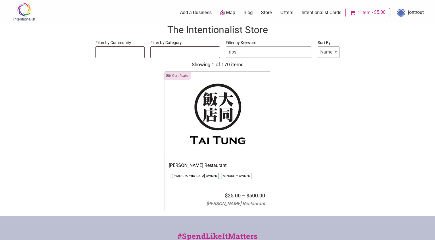
click at [249, 54] on input "ribs" at bounding box center [269, 52] width 86 height 12
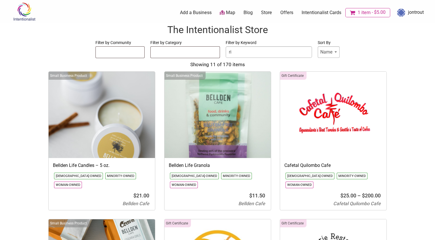
type input "r"
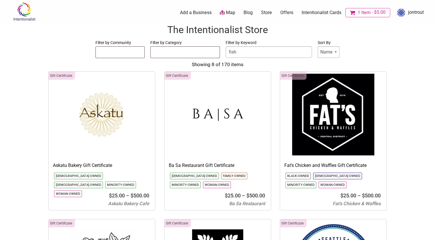
type input "fish"
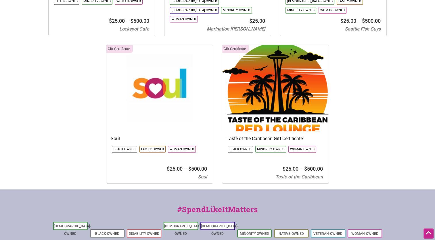
scroll to position [321, 0]
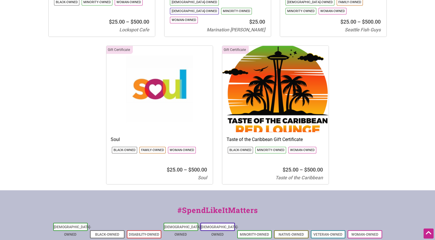
click at [273, 99] on img at bounding box center [275, 89] width 106 height 86
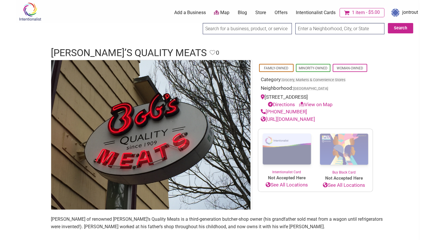
click at [227, 30] on input "search" at bounding box center [247, 28] width 89 height 11
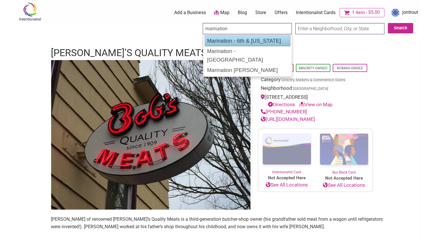
click at [216, 42] on div "Marination - 6th & Virginia" at bounding box center [248, 40] width 86 height 11
type input "Marination - 6th & Virginia"
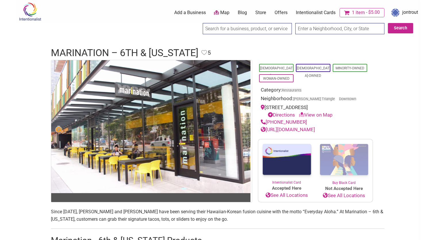
click at [228, 30] on input "search" at bounding box center [247, 28] width 89 height 11
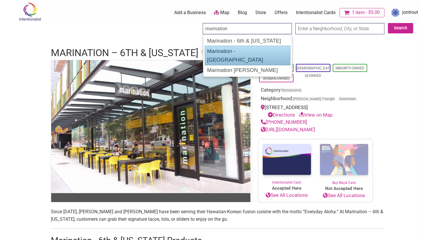
click at [227, 49] on div "Marination - [GEOGRAPHIC_DATA]" at bounding box center [248, 56] width 86 height 20
type input "Marination - [GEOGRAPHIC_DATA]"
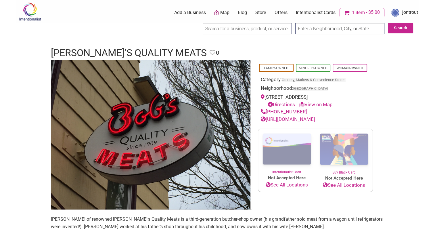
click at [232, 30] on input "search" at bounding box center [247, 28] width 89 height 11
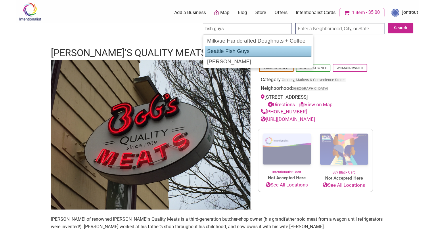
click at [217, 50] on div "Seattle Fish Guys" at bounding box center [258, 51] width 107 height 11
type input "Seattle Fish Guys"
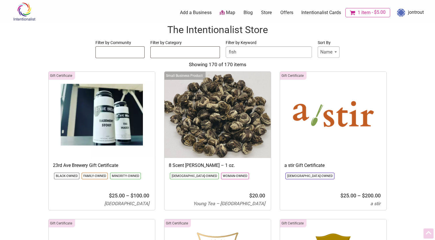
select select
click at [251, 54] on input "fish" at bounding box center [269, 52] width 86 height 12
click at [285, 54] on input "fish" at bounding box center [269, 52] width 86 height 12
click at [239, 52] on input "fish" at bounding box center [269, 52] width 86 height 12
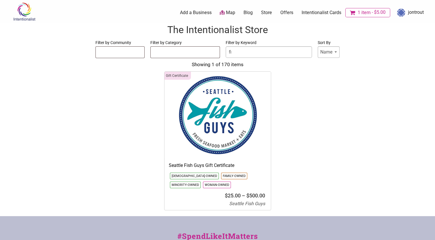
type input "f"
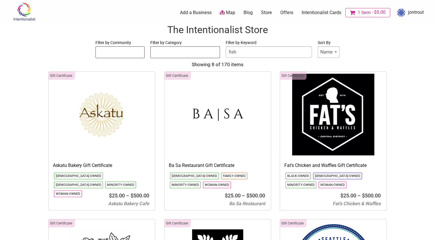
click at [248, 55] on input "fish" at bounding box center [269, 52] width 86 height 12
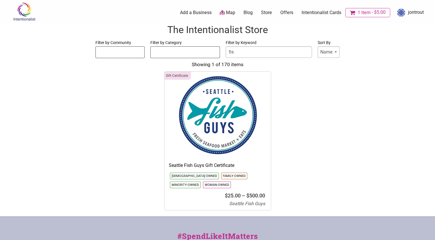
click at [252, 53] on input "fis" at bounding box center [269, 52] width 86 height 12
type input "f"
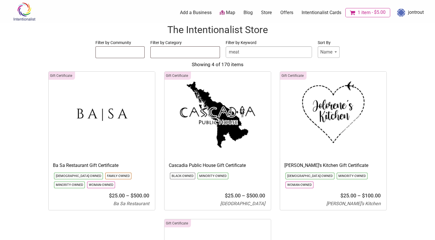
click at [248, 54] on input "meat" at bounding box center [269, 52] width 86 height 12
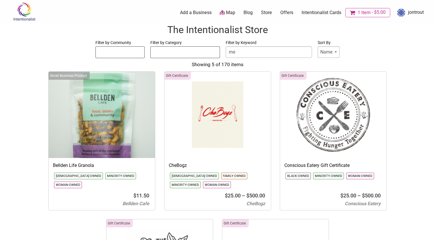
type input "m"
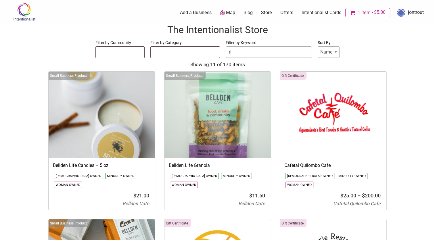
type input "r"
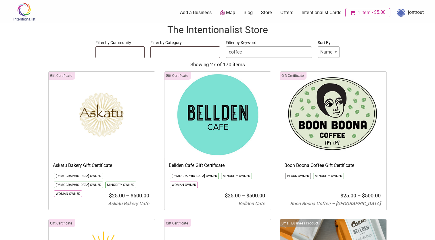
click at [251, 51] on input "coffee" at bounding box center [269, 52] width 86 height 12
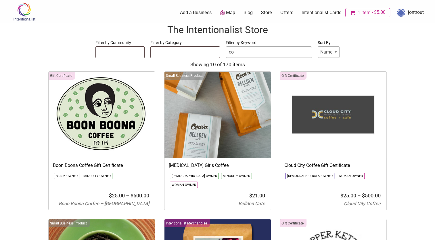
type input "c"
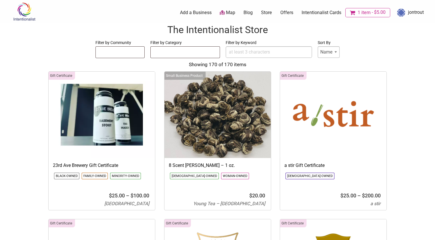
type input "t"
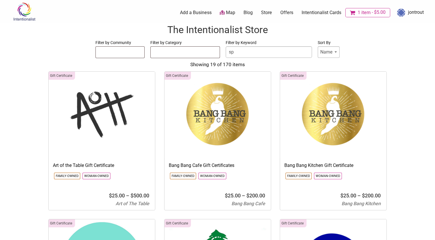
type input "s"
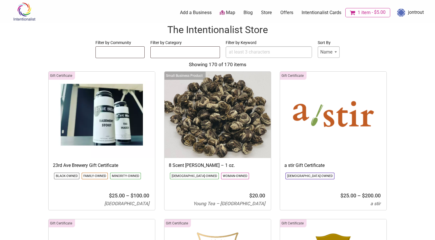
click at [245, 54] on input "Filter by Keyword" at bounding box center [269, 52] width 86 height 12
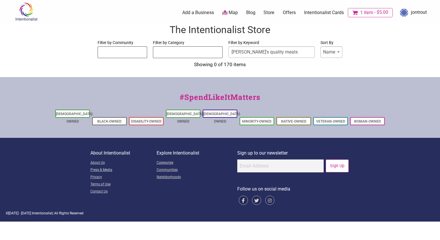
click at [283, 49] on input "bob's quality meats" at bounding box center [271, 52] width 86 height 12
type input "b"
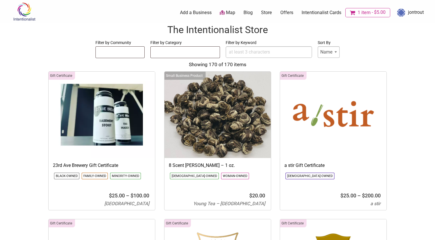
click at [246, 53] on input "Filter by Keyword" at bounding box center [269, 52] width 86 height 12
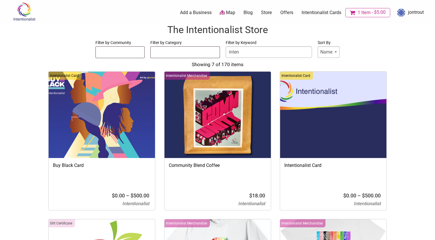
type input "inten"
click at [335, 106] on img at bounding box center [333, 115] width 106 height 86
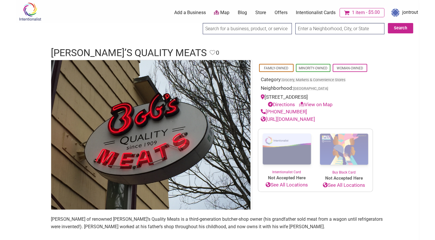
click at [231, 31] on input "search" at bounding box center [247, 28] width 89 height 11
click at [229, 32] on input "search" at bounding box center [247, 28] width 89 height 11
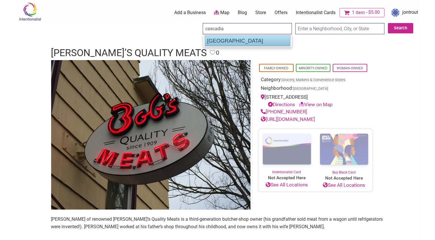
click at [232, 40] on div "Cascadia Public House" at bounding box center [248, 40] width 86 height 11
type input "Cascadia Public House"
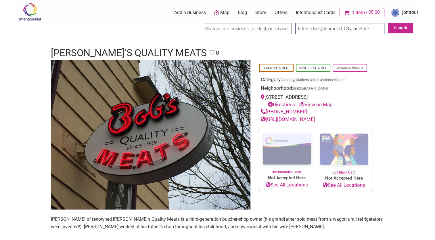
click at [277, 29] on input "search" at bounding box center [247, 28] width 89 height 11
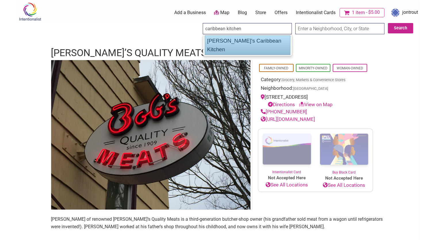
click at [233, 41] on div "[PERSON_NAME]'s Caribbean Kitchen" at bounding box center [248, 45] width 86 height 20
type input "[PERSON_NAME]'s Caribbean Kitchen"
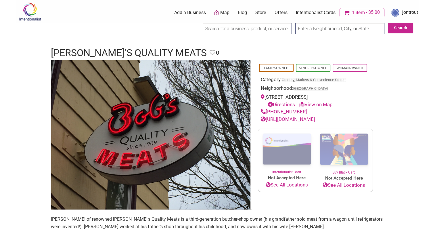
click at [233, 32] on input "search" at bounding box center [247, 28] width 89 height 11
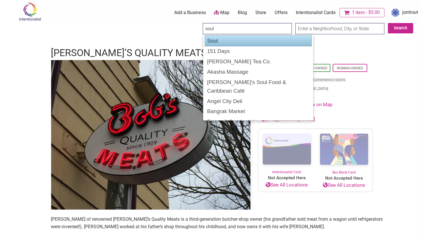
click at [220, 41] on div "Soul" at bounding box center [258, 40] width 107 height 11
type input "Soul"
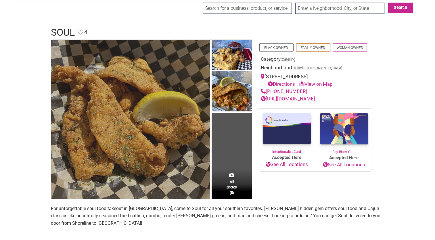
scroll to position [20, 0]
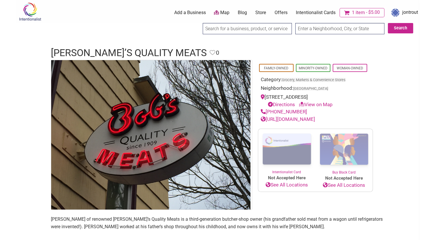
click at [231, 31] on input "search" at bounding box center [247, 28] width 89 height 11
click at [233, 29] on input "search" at bounding box center [247, 28] width 89 height 11
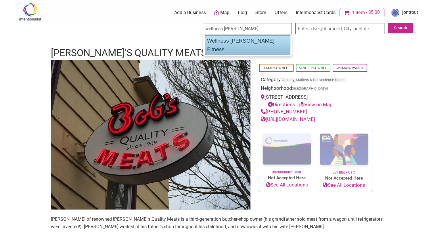
click at [229, 41] on div "Wellness [PERSON_NAME] Fitness" at bounding box center [248, 45] width 86 height 20
type input "Wellness [PERSON_NAME] Fitness"
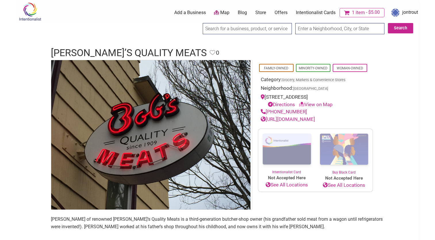
click at [222, 29] on input "search" at bounding box center [247, 28] width 89 height 11
type input "red lounge"
click at [197, 23] on input "Search" at bounding box center [208, 29] width 22 height 12
click at [273, 29] on input "search" at bounding box center [247, 28] width 89 height 11
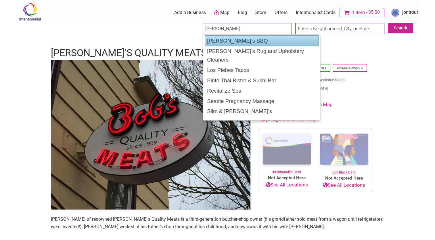
click at [218, 39] on div "Emma's BBQ" at bounding box center [262, 40] width 114 height 11
type input "Emma's BBQ"
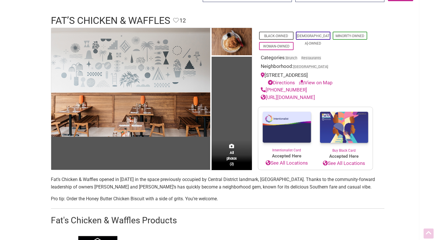
scroll to position [20, 0]
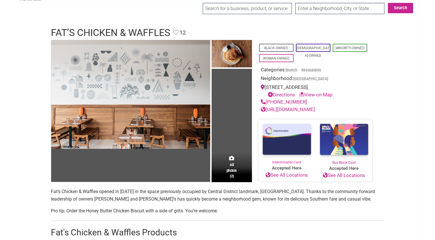
click at [285, 109] on link "[URL][DOMAIN_NAME]" at bounding box center [288, 109] width 54 height 6
click at [218, 10] on input "search" at bounding box center [247, 8] width 89 height 11
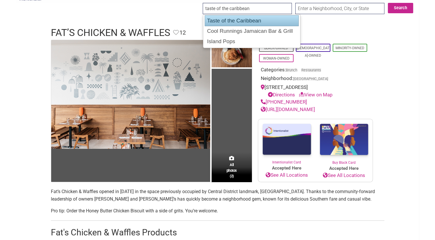
click at [249, 21] on div "Taste of the Caribbean" at bounding box center [252, 20] width 94 height 11
type input "Taste of the Caribbean"
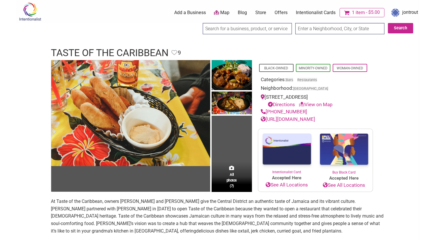
click at [298, 119] on link "http://www.tasteofthecaribbeanseattle.com/" at bounding box center [288, 119] width 54 height 6
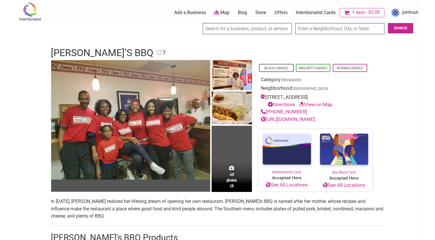
click at [347, 12] on icon "Cart" at bounding box center [347, 13] width 7 height 6
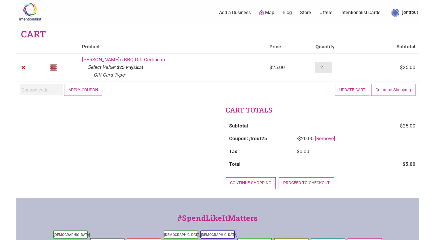
click at [320, 66] on input "2" at bounding box center [324, 67] width 17 height 11
click at [322, 67] on input "1" at bounding box center [324, 67] width 17 height 11
type input "0"
click at [322, 67] on input "0" at bounding box center [324, 67] width 17 height 11
click at [355, 92] on button "Update cart" at bounding box center [352, 90] width 35 height 12
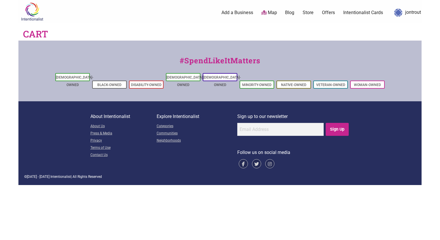
click at [270, 13] on link "Map" at bounding box center [269, 12] width 16 height 7
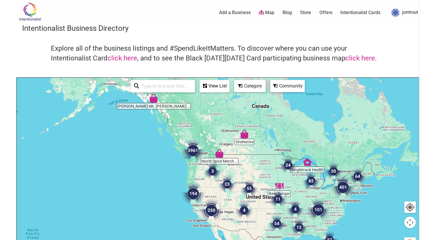
click at [174, 87] on input "search" at bounding box center [165, 86] width 52 height 11
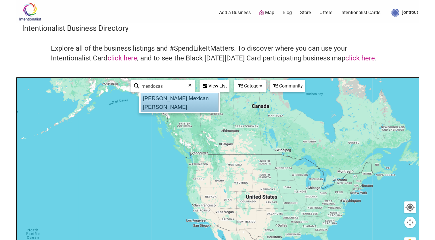
click at [171, 100] on div "[PERSON_NAME] Mexican [PERSON_NAME]" at bounding box center [180, 103] width 78 height 20
type input "[PERSON_NAME] Mexican [PERSON_NAME]"
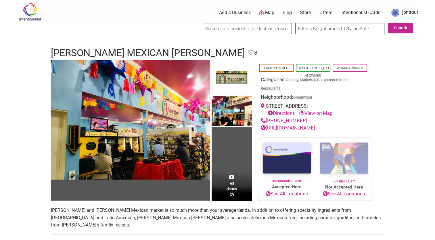
click at [407, 13] on link "jontrout" at bounding box center [404, 12] width 30 height 10
click at [404, 12] on link "jontrout" at bounding box center [404, 12] width 30 height 10
click at [347, 13] on link "Intentionalist Cards" at bounding box center [361, 12] width 40 height 6
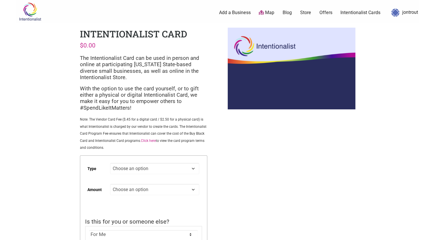
click at [192, 169] on select "Choose an option Digital Physical" at bounding box center [154, 168] width 89 height 11
click at [110, 163] on select "Choose an option Digital Physical" at bounding box center [154, 168] width 89 height 11
select select "Digital"
click at [194, 190] on select "Choose an option Custom 25 50 100 150 200 250 500" at bounding box center [154, 189] width 89 height 11
select select "25"
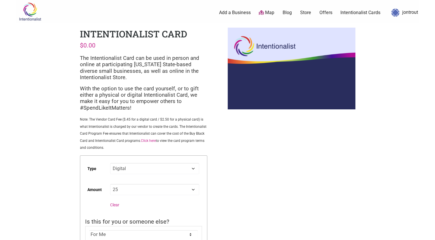
click at [110, 184] on select "Choose an option Custom 25 50 100 150 200 250 500" at bounding box center [154, 189] width 89 height 11
select select "Digital"
click at [193, 192] on select "Choose an option Custom 25 50 100 150 200 250 500" at bounding box center [154, 189] width 89 height 11
select select "Custom"
click at [110, 184] on select "Choose an option Custom 25 50 100 150 200 250 500" at bounding box center [154, 189] width 89 height 11
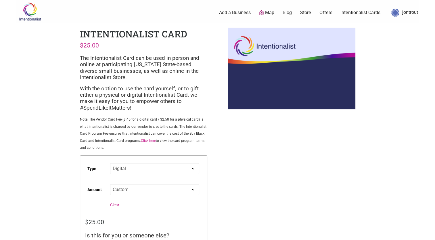
select select "Digital"
select select "Custom"
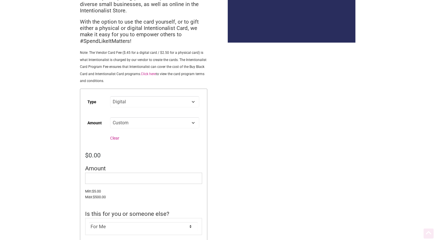
scroll to position [71, 0]
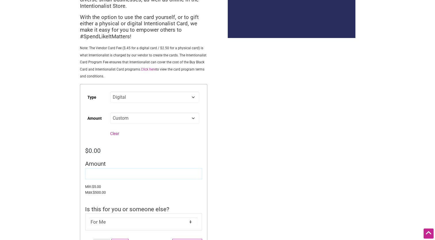
click at [106, 176] on input "Amount" at bounding box center [143, 173] width 117 height 11
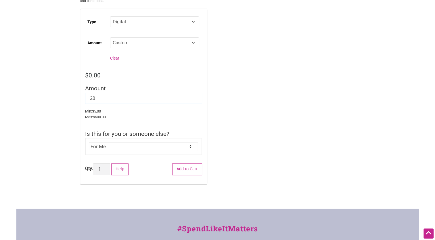
scroll to position [147, 0]
type input "20"
click at [180, 169] on button "Add to Cart" at bounding box center [187, 169] width 30 height 12
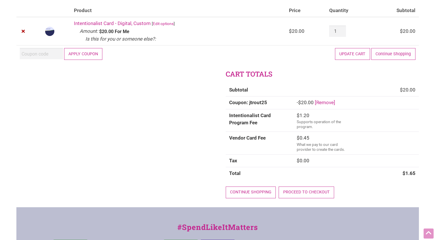
scroll to position [69, 0]
click at [48, 54] on input "Coupon:" at bounding box center [41, 53] width 43 height 11
paste input "JTROUT25"
type input "JTROUT25"
click at [89, 53] on button "Apply coupon" at bounding box center [83, 54] width 39 height 12
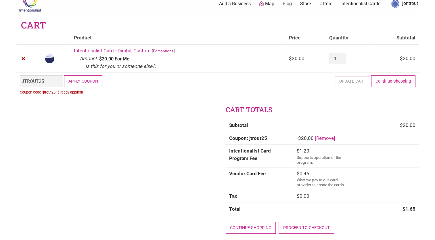
scroll to position [8, 0]
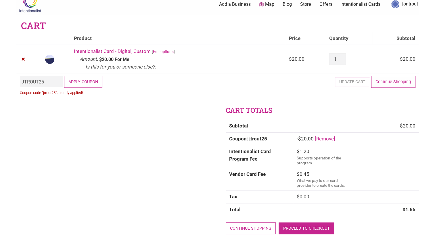
click at [293, 226] on link "Proceed to checkout" at bounding box center [307, 228] width 56 height 12
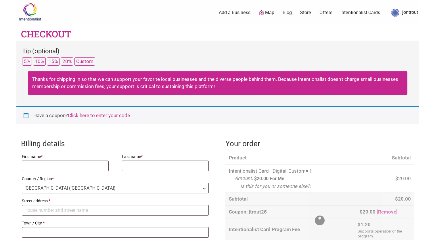
select select "WA"
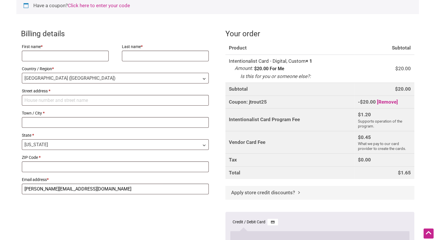
scroll to position [109, 0]
click at [95, 57] on input "First name *" at bounding box center [65, 56] width 87 height 11
type input "Jon"
type input "Trout"
type input "605 5th St Apt B201"
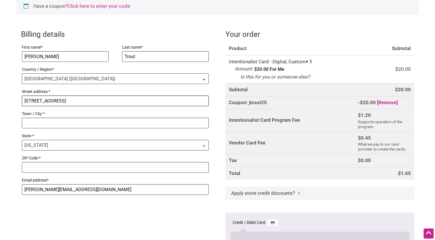
type input "Kirkland"
type input "98033"
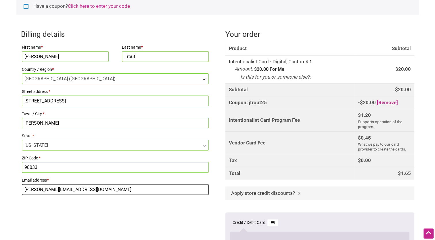
click at [70, 190] on input "jon.trout@seattle.gov" at bounding box center [115, 189] width 187 height 11
click at [31, 190] on input "jon.trout@" at bounding box center [115, 189] width 187 height 11
click at [53, 188] on input "jonnytrout@" at bounding box center [115, 189] width 187 height 11
type input "jonnytrout@gmail.com"
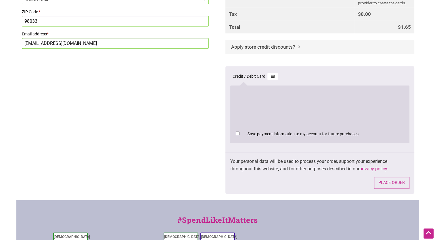
scroll to position [256, 0]
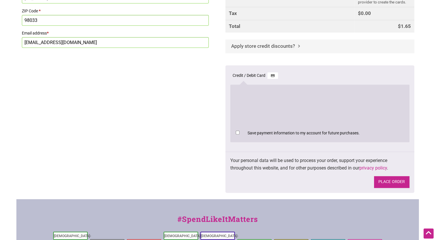
click at [383, 180] on button "Place order" at bounding box center [391, 182] width 35 height 12
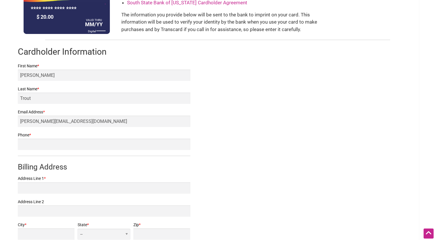
scroll to position [66, 0]
click at [73, 148] on input "Phone *" at bounding box center [104, 144] width 173 height 11
type input "2067759000"
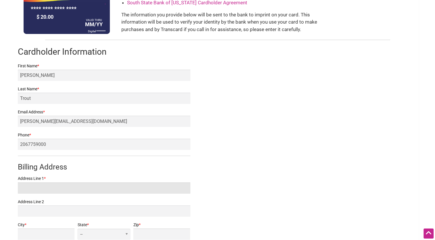
type input "[STREET_ADDRESS]"
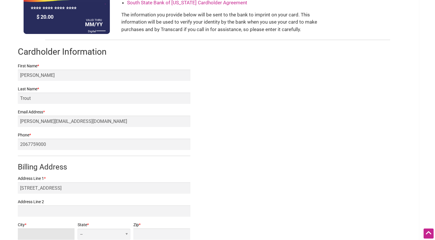
type input "[PERSON_NAME]"
select select "WA"
type input "98033"
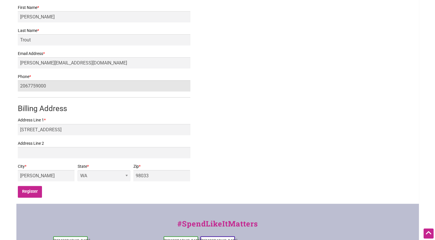
scroll to position [125, 0]
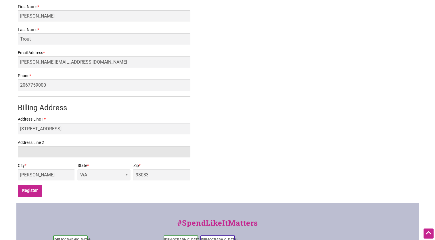
click at [75, 151] on input "Address Line 2" at bounding box center [104, 151] width 173 height 11
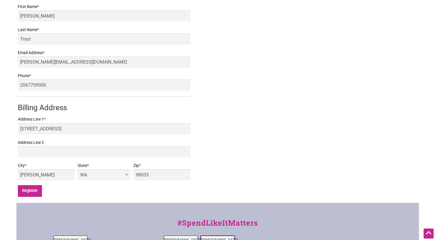
click at [92, 139] on label "Address Line 2" at bounding box center [104, 142] width 173 height 7
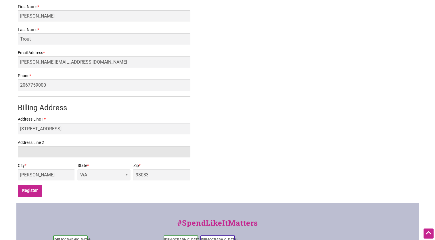
click at [92, 146] on input "Address Line 2" at bounding box center [104, 151] width 173 height 11
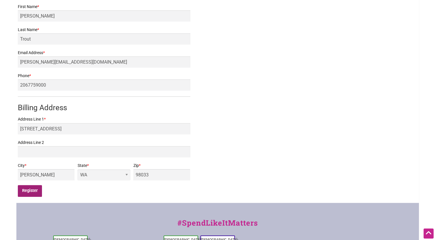
click at [35, 190] on input "Register" at bounding box center [30, 191] width 24 height 12
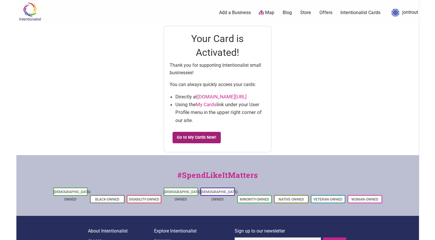
click at [188, 135] on link "Go to My Cards Now!" at bounding box center [197, 138] width 48 height 12
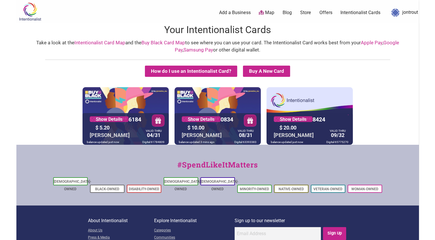
scroll to position [41, 0]
